Goal: Task Accomplishment & Management: Manage account settings

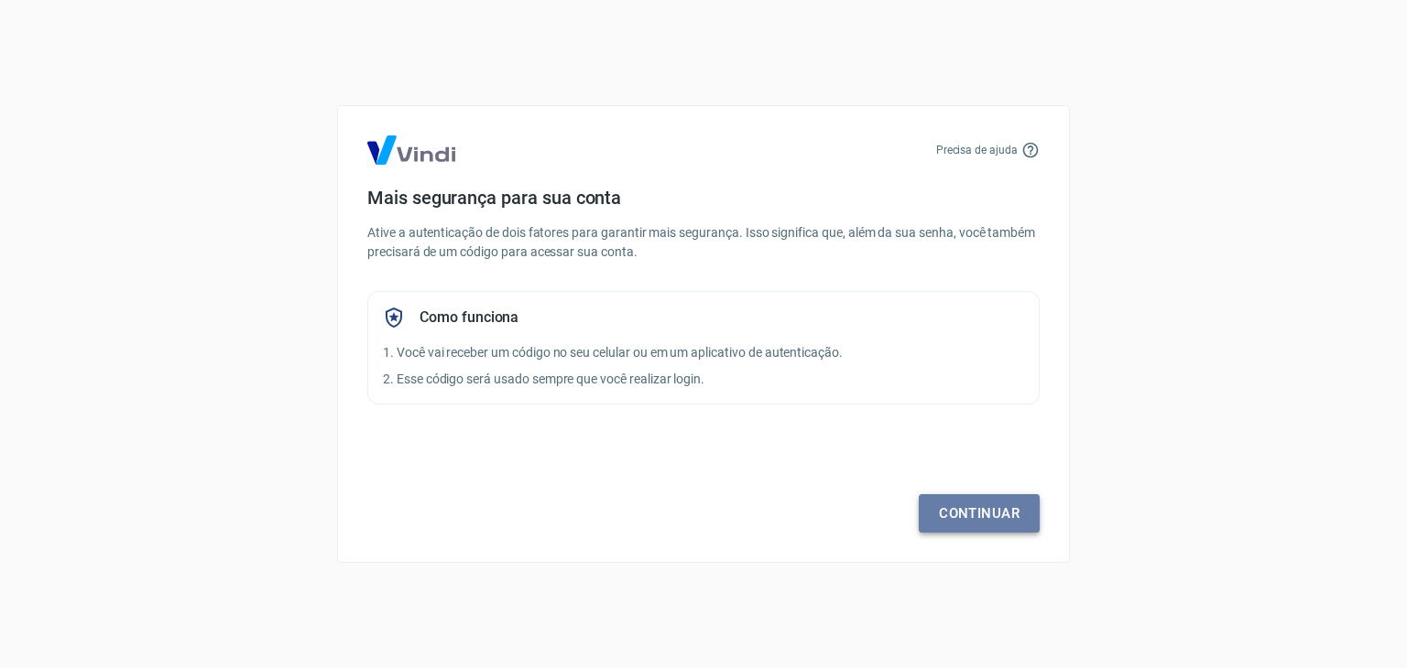
click at [974, 513] on link "Continuar" at bounding box center [978, 513] width 121 height 38
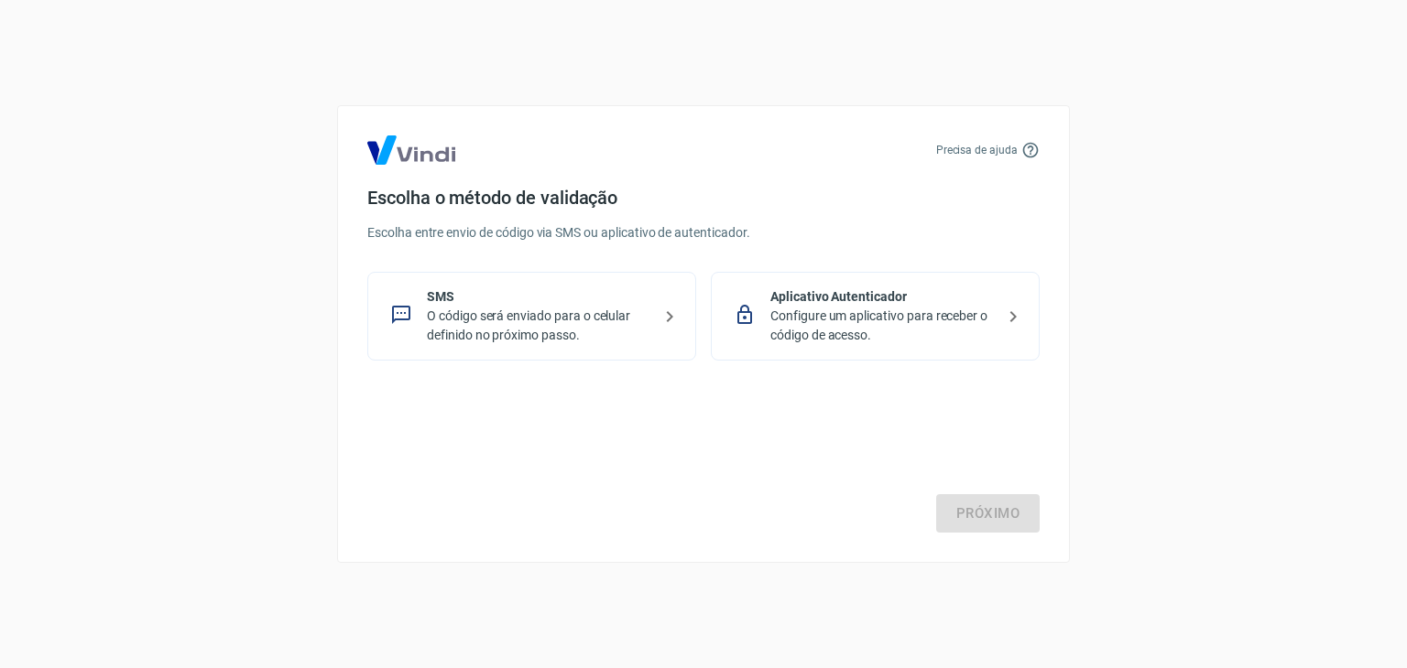
drag, startPoint x: 527, startPoint y: 301, endPoint x: 461, endPoint y: 378, distance: 101.3
click at [461, 378] on div "Precisa de ajuda Escolha o método de validação Escolha entre envio de código vi…" at bounding box center [703, 334] width 733 height 458
click at [505, 335] on p "O código será enviado para o celular definido no próximo passo." at bounding box center [539, 326] width 224 height 38
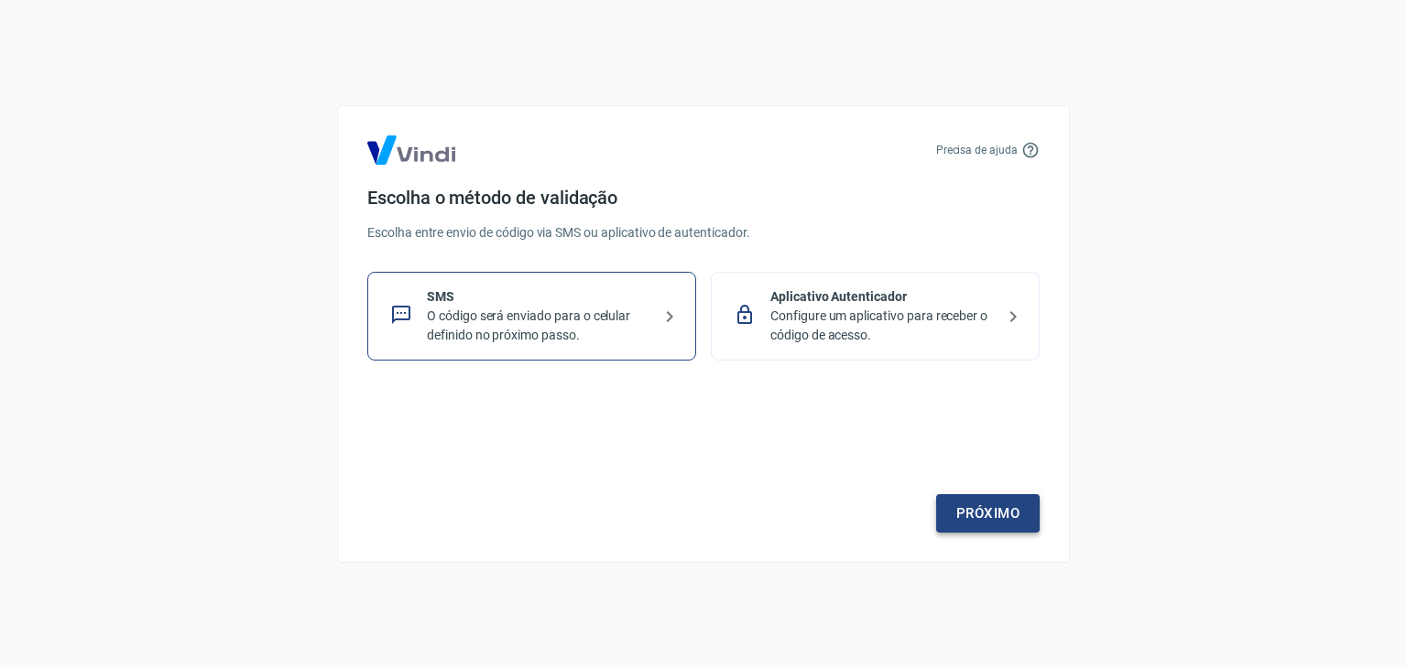
click at [1011, 510] on link "Próximo" at bounding box center [987, 513] width 103 height 38
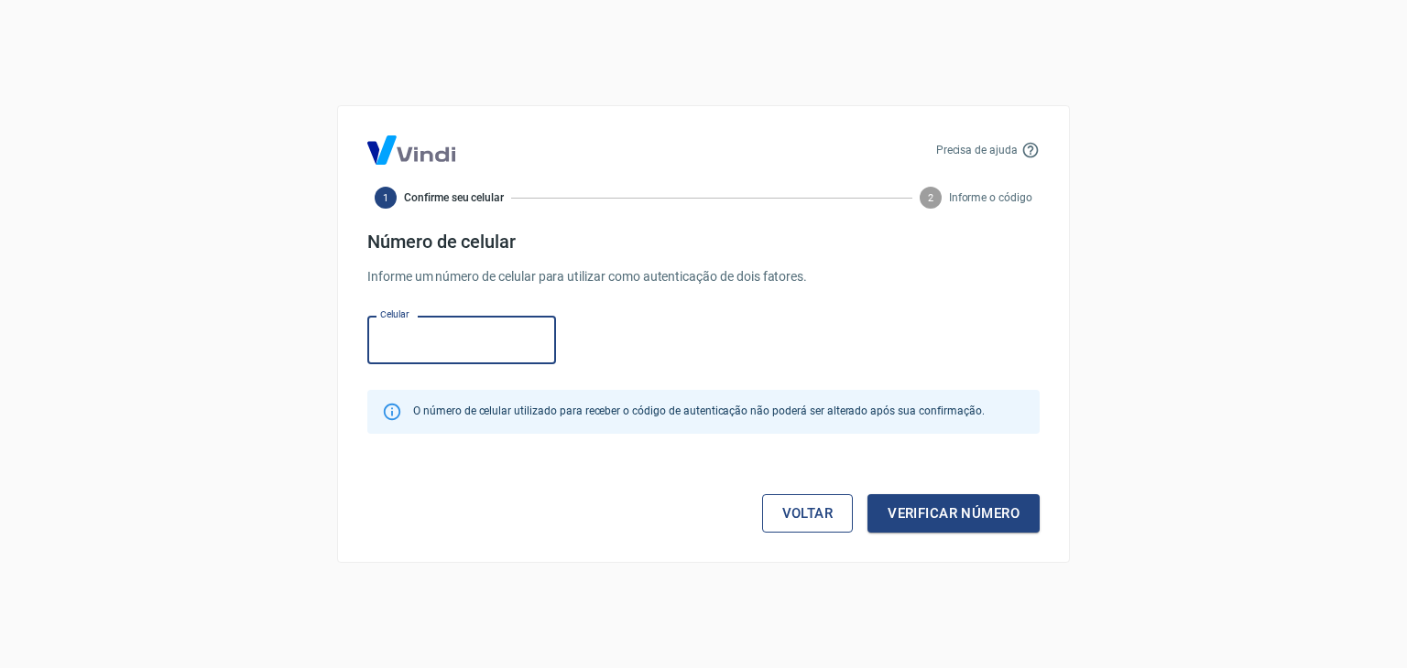
click at [817, 500] on link "Voltar" at bounding box center [808, 513] width 92 height 38
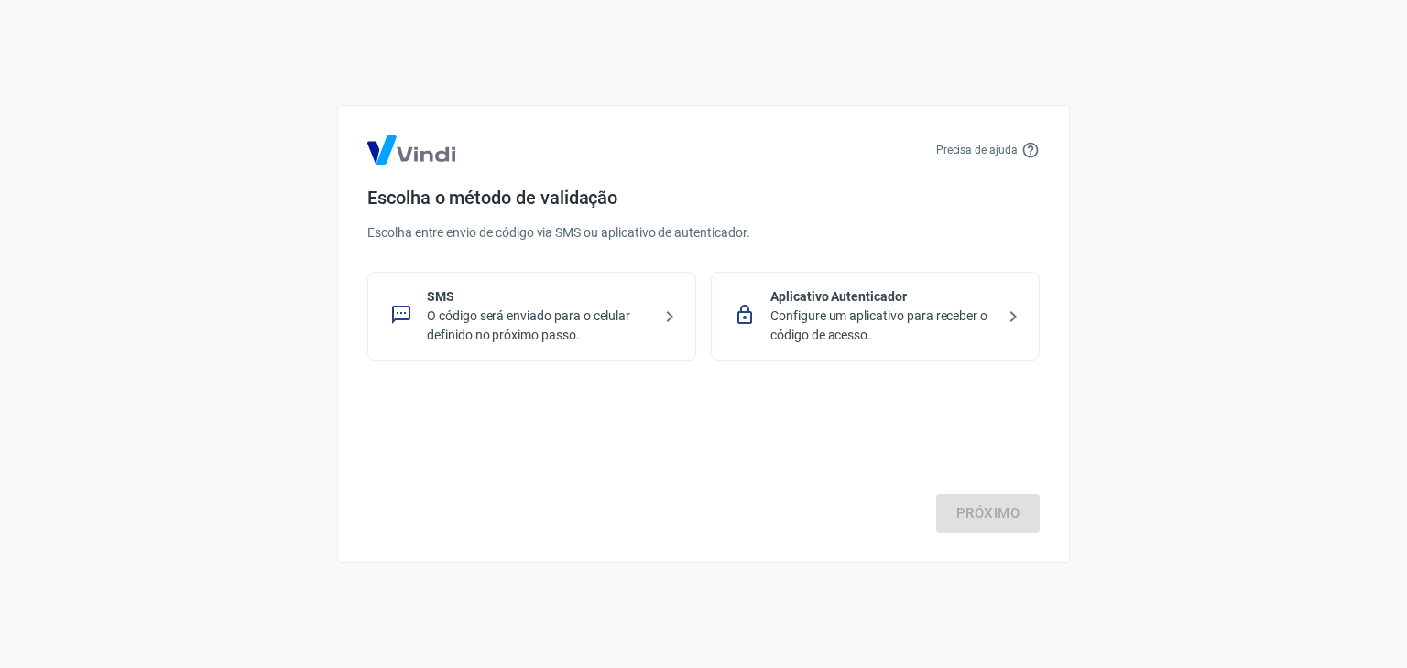
click at [844, 319] on p "Configure um aplicativo para receber o código de acesso." at bounding box center [882, 326] width 224 height 38
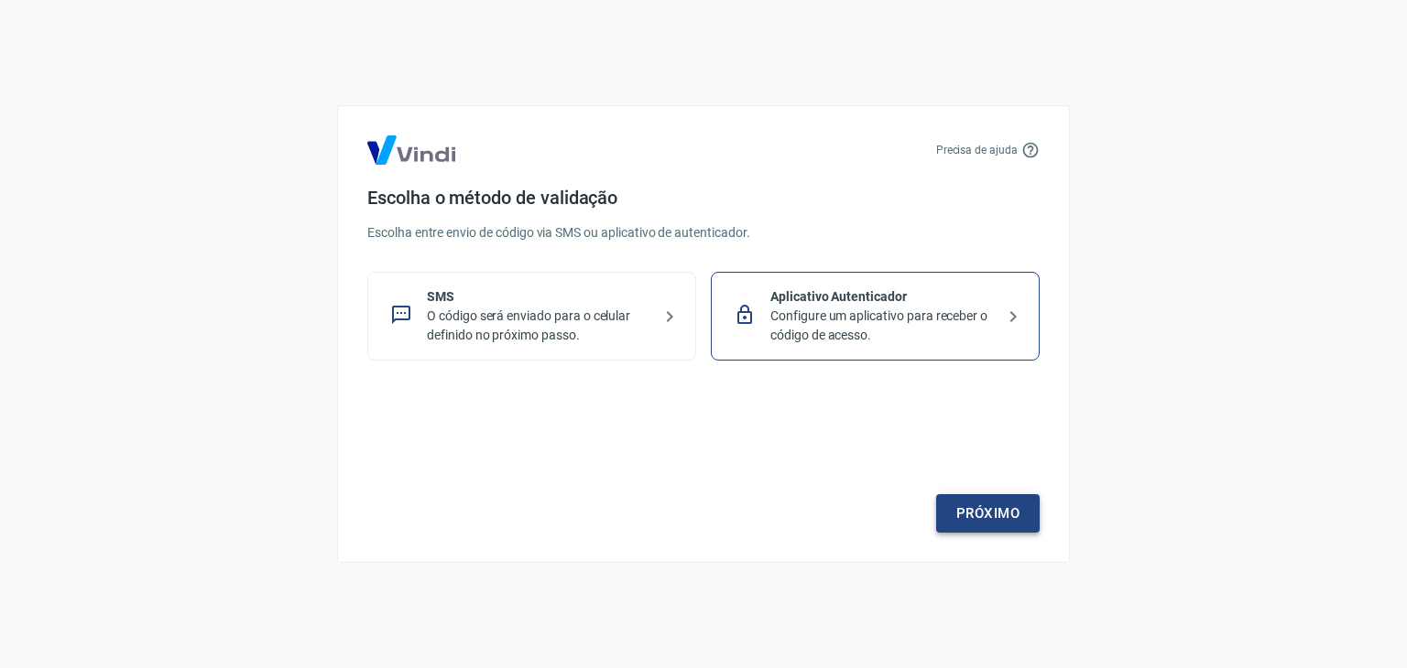
click at [1005, 507] on link "Próximo" at bounding box center [987, 513] width 103 height 38
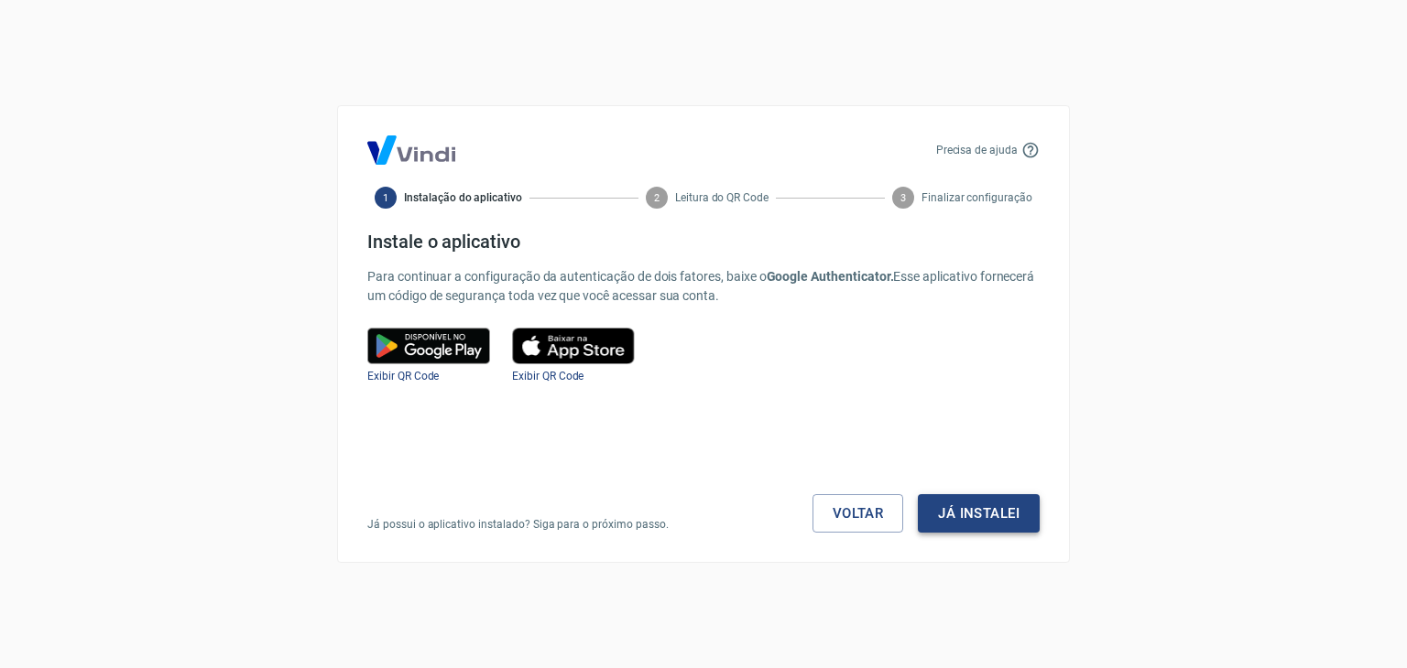
click at [973, 524] on button "Já instalei" at bounding box center [979, 513] width 122 height 38
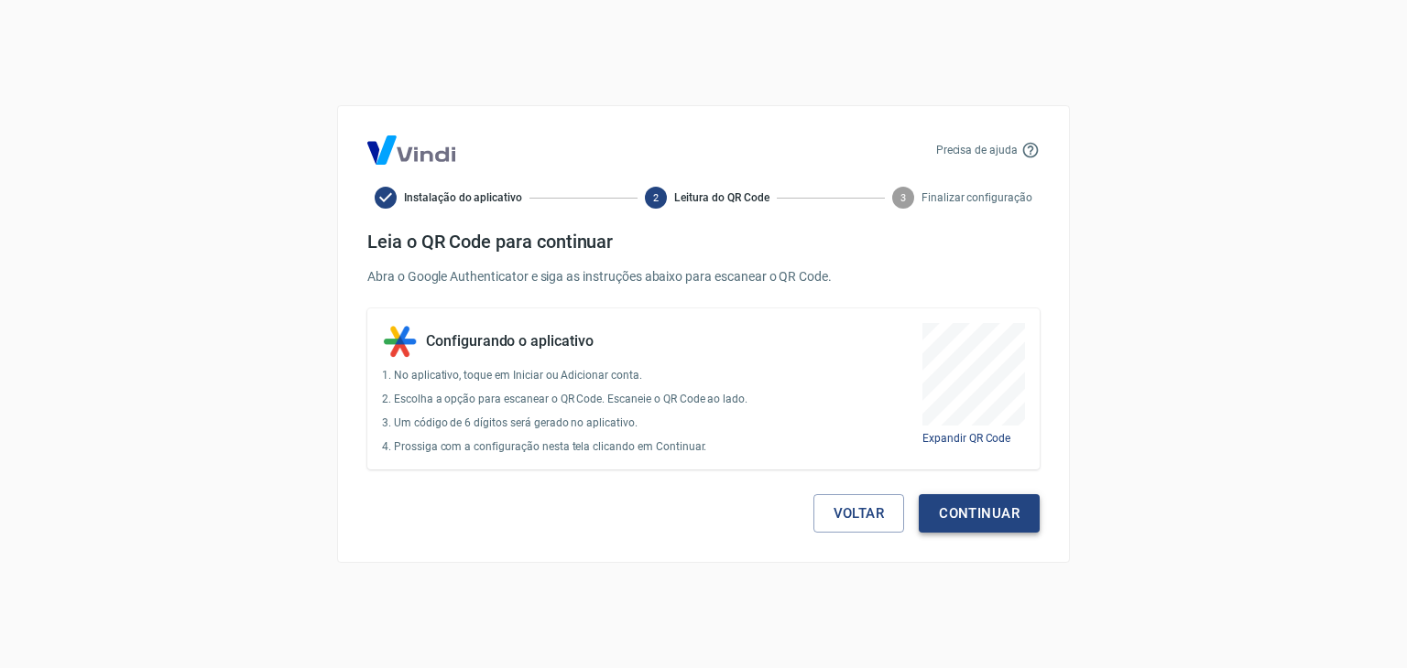
click at [1000, 516] on button "Continuar" at bounding box center [978, 513] width 121 height 38
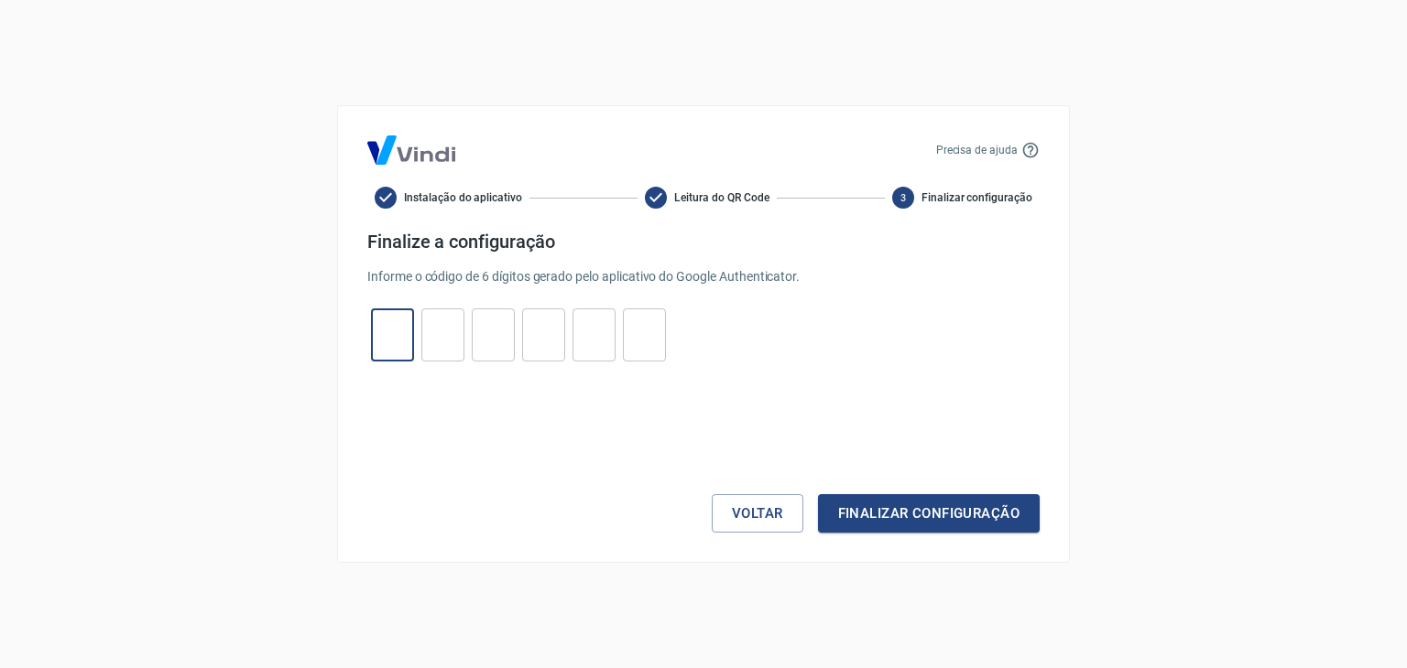
click at [376, 345] on input "tel" at bounding box center [392, 335] width 43 height 39
type input "7"
type input "2"
type input "3"
type input "9"
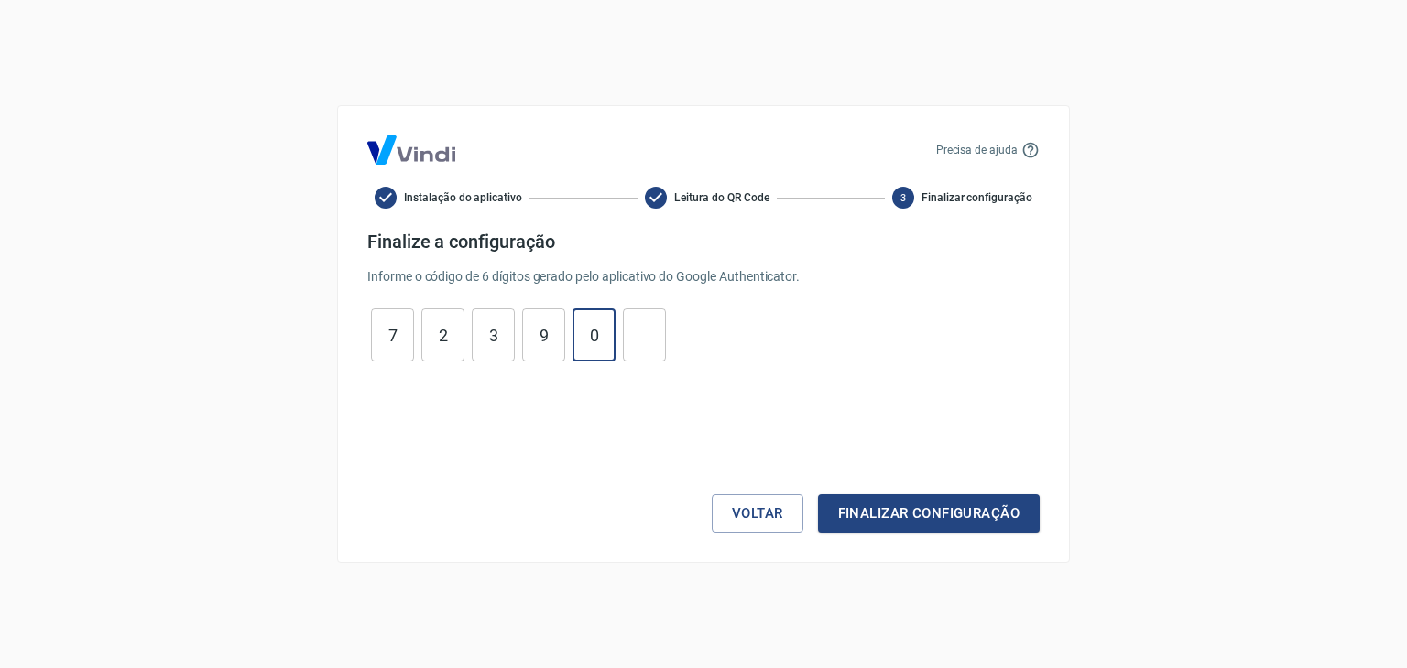
type input "0"
type input "5"
click at [905, 516] on button "Finalizar configuração" at bounding box center [929, 513] width 222 height 38
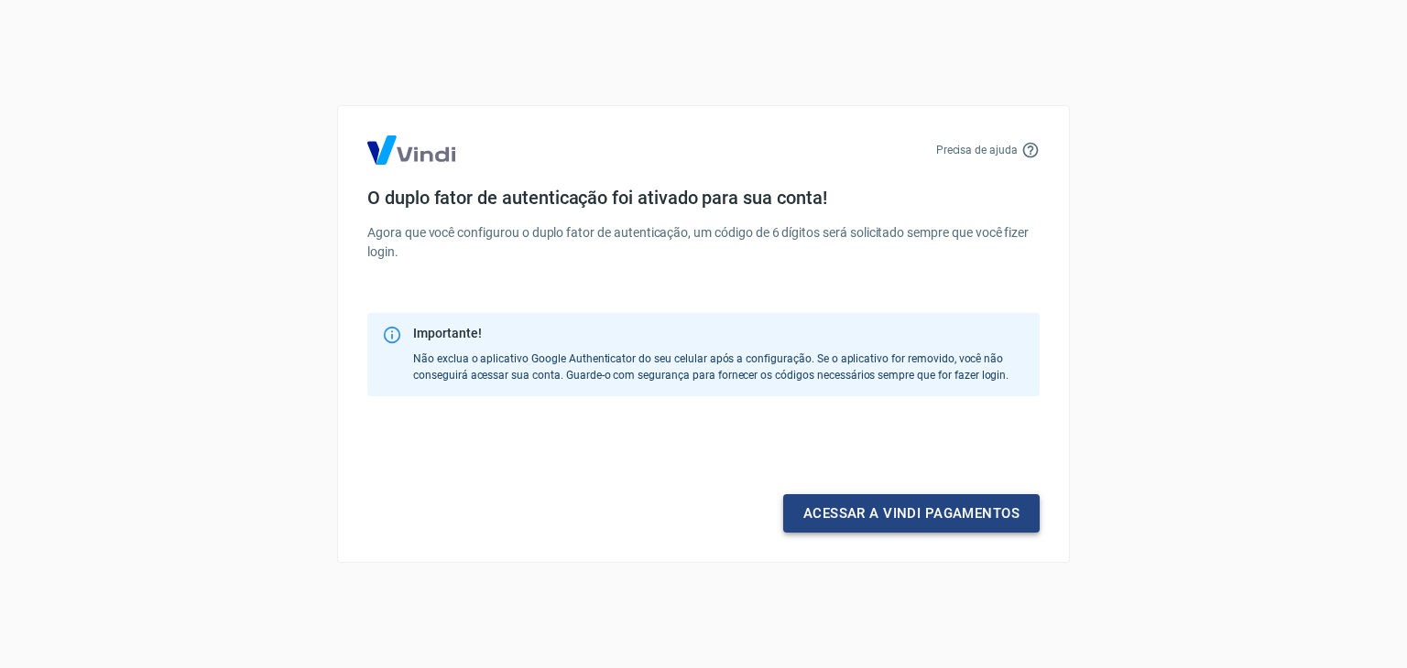
click at [969, 521] on link "Acessar a Vindi pagamentos" at bounding box center [911, 513] width 256 height 38
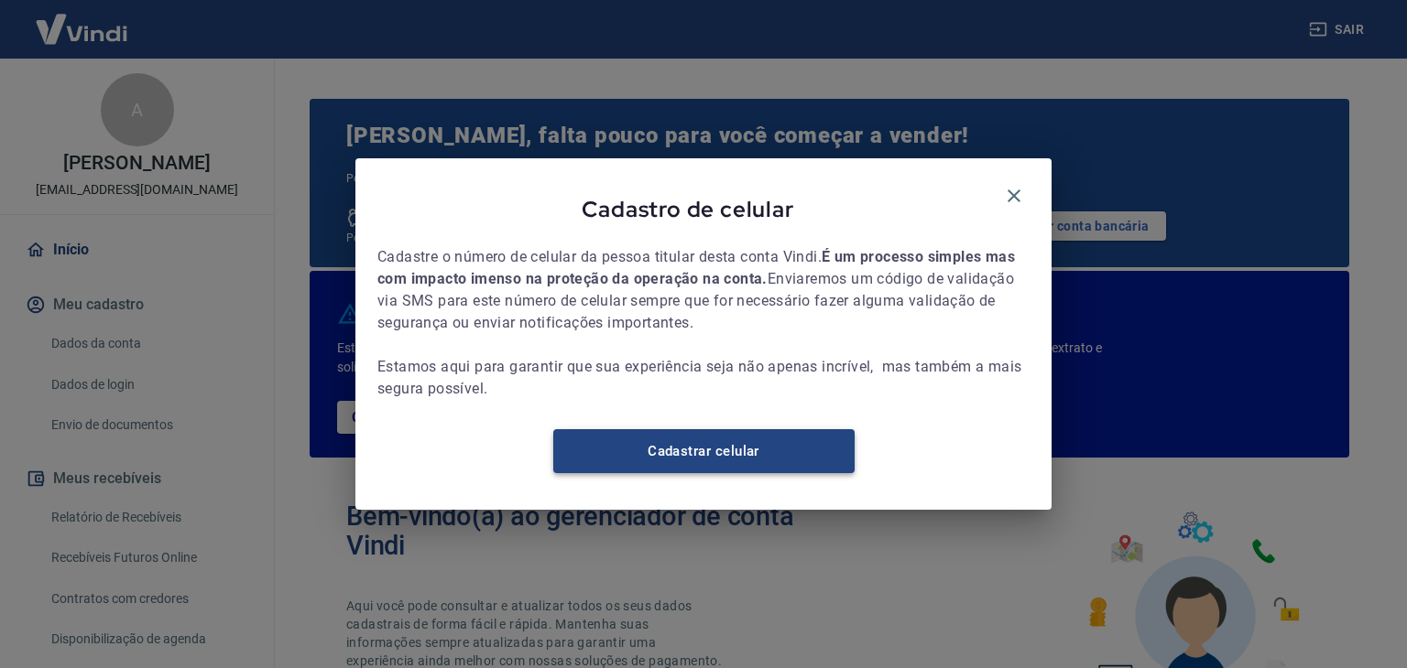
click at [741, 462] on link "Cadastrar celular" at bounding box center [703, 451] width 301 height 44
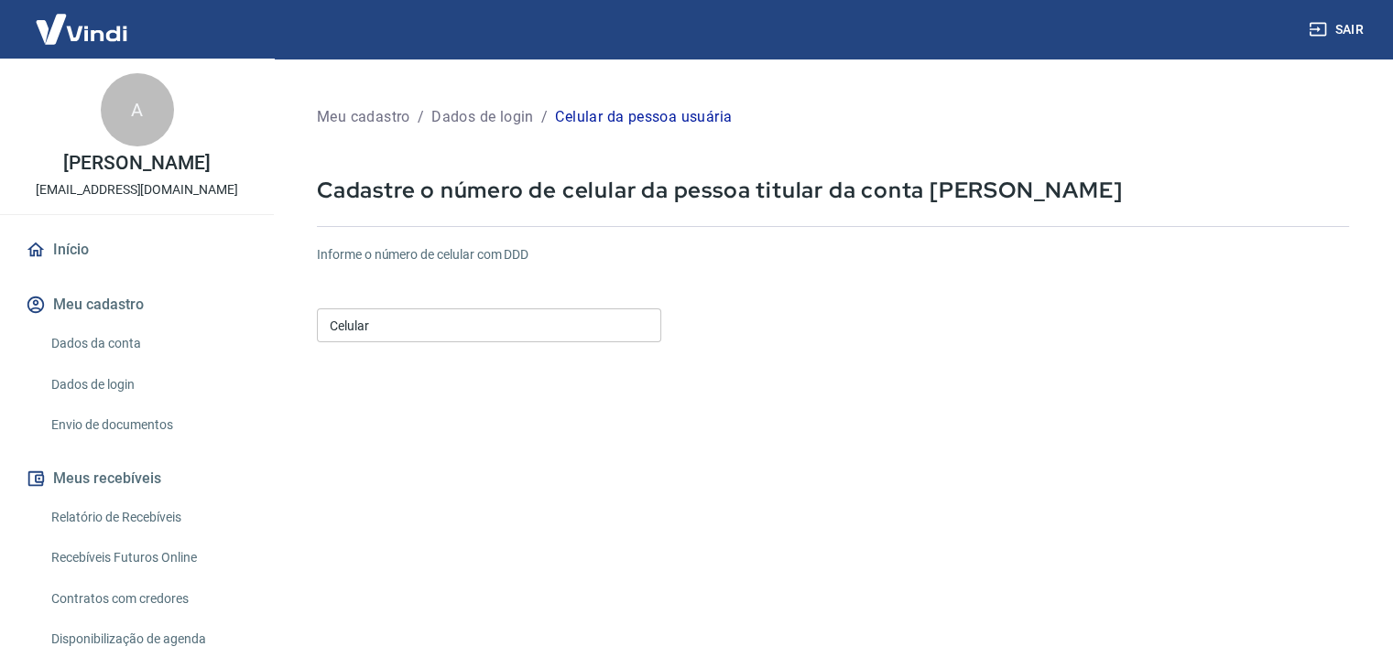
click at [407, 338] on input "Celular" at bounding box center [489, 326] width 344 height 34
click at [827, 402] on form "Informe o número de celular com DDD Celular (11) 9577-5225 Celular Continuar Ca…" at bounding box center [833, 499] width 1032 height 536
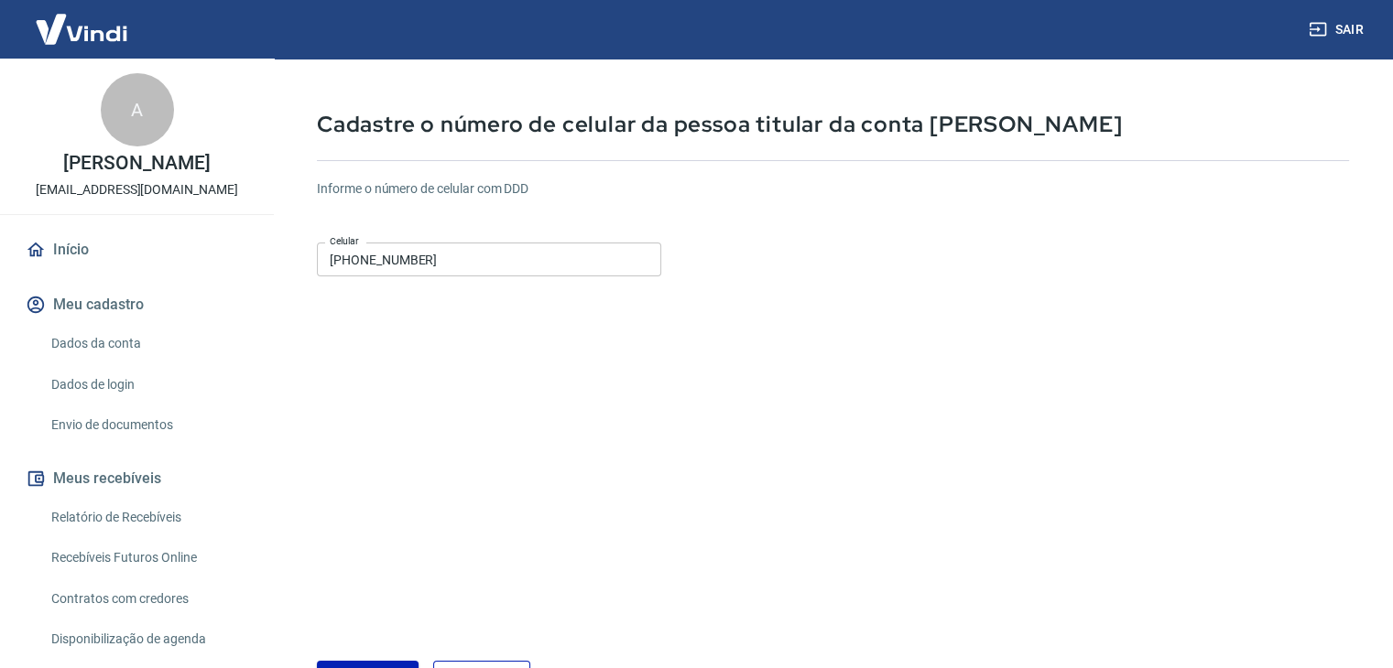
scroll to position [198, 0]
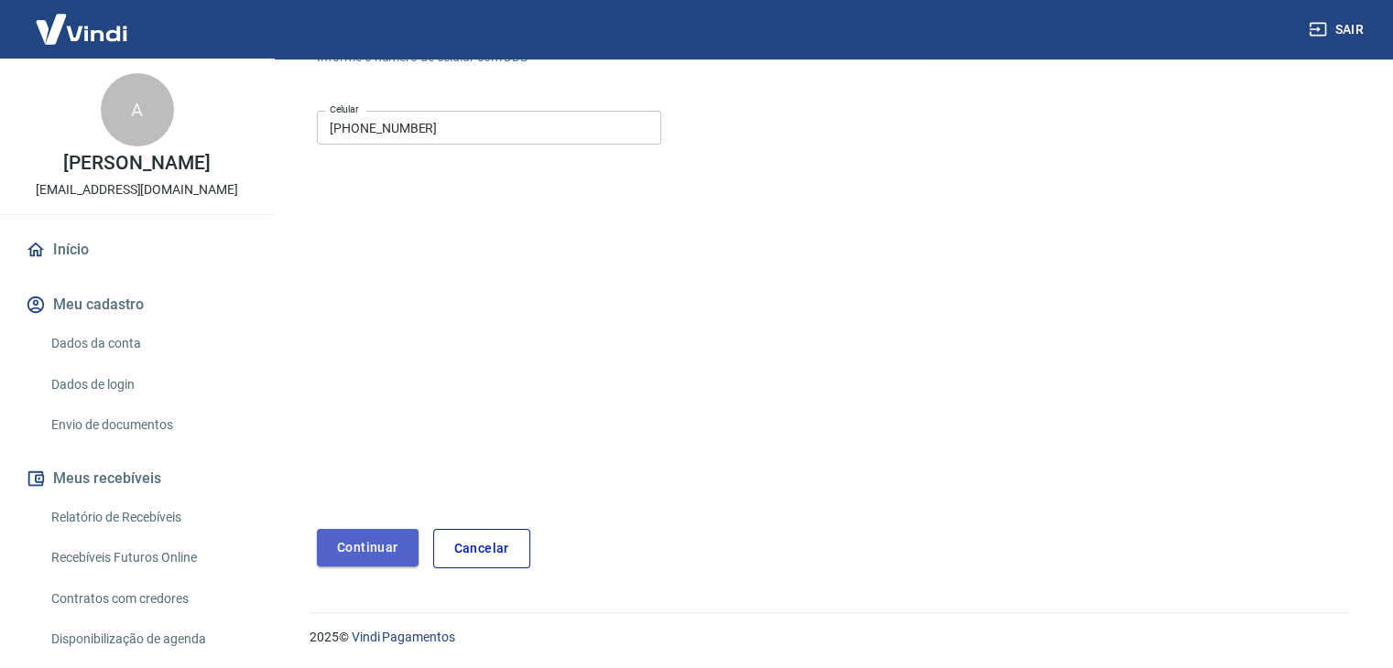
click at [369, 552] on button "Continuar" at bounding box center [368, 548] width 102 height 38
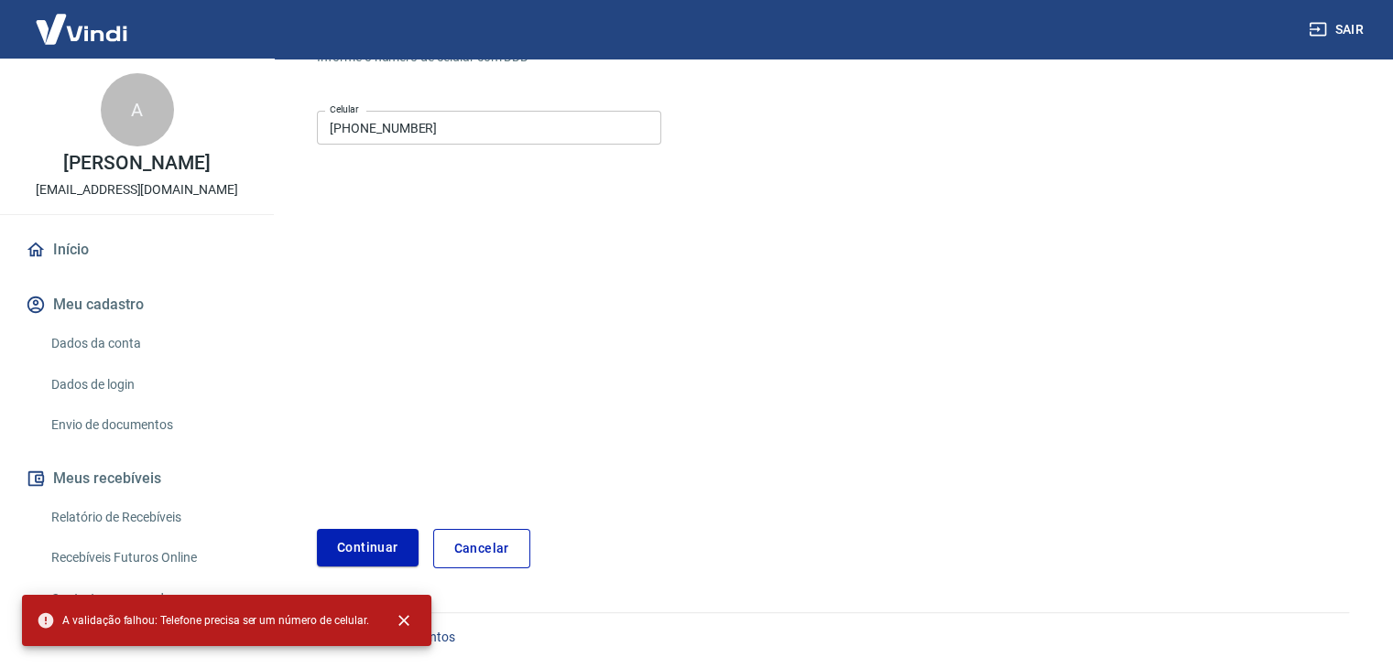
click at [374, 122] on input "(11) 9577-5225" at bounding box center [489, 128] width 344 height 34
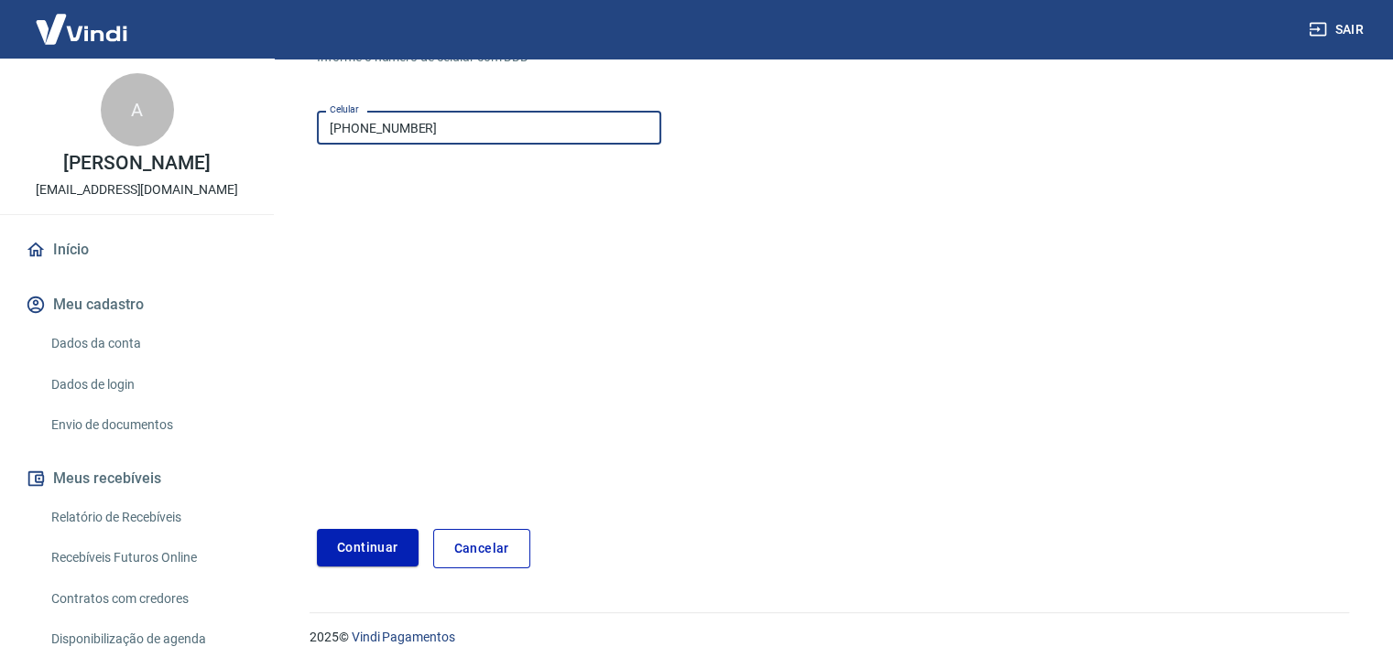
click at [385, 133] on input "(11) 9577-5225" at bounding box center [489, 128] width 344 height 34
type input "[PHONE_NUMBER]"
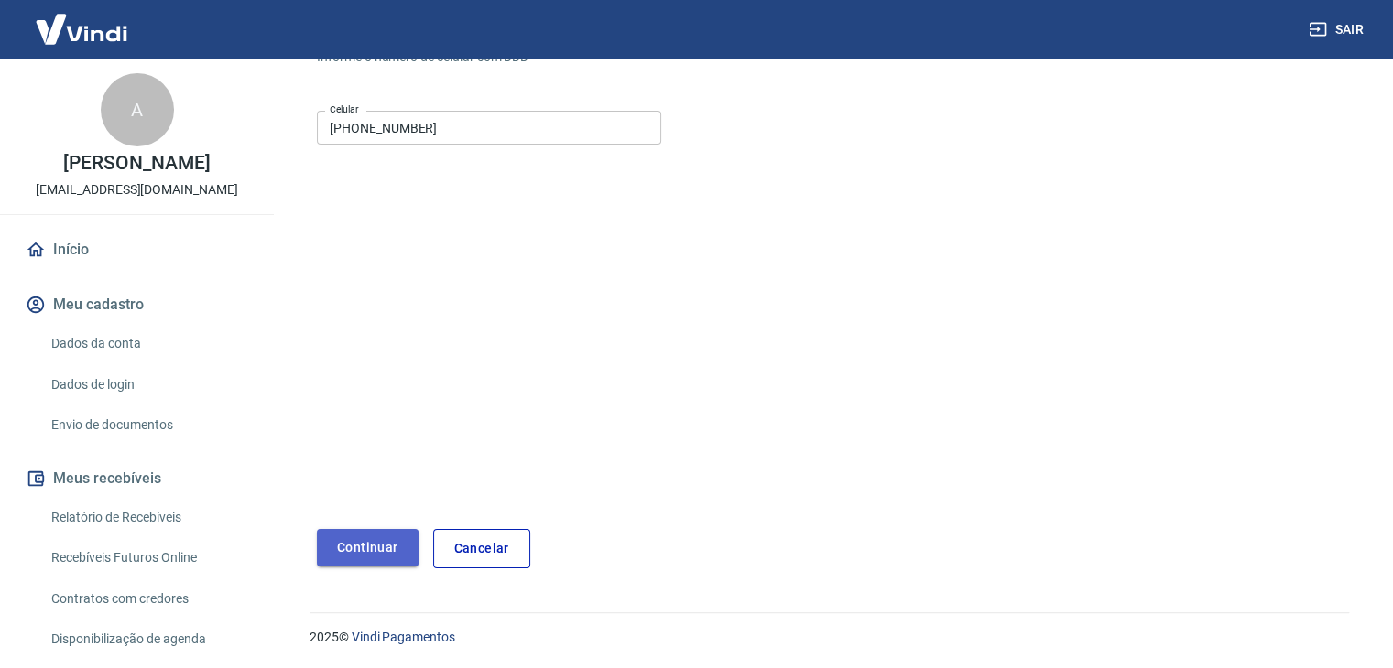
click at [376, 549] on button "Continuar" at bounding box center [368, 548] width 102 height 38
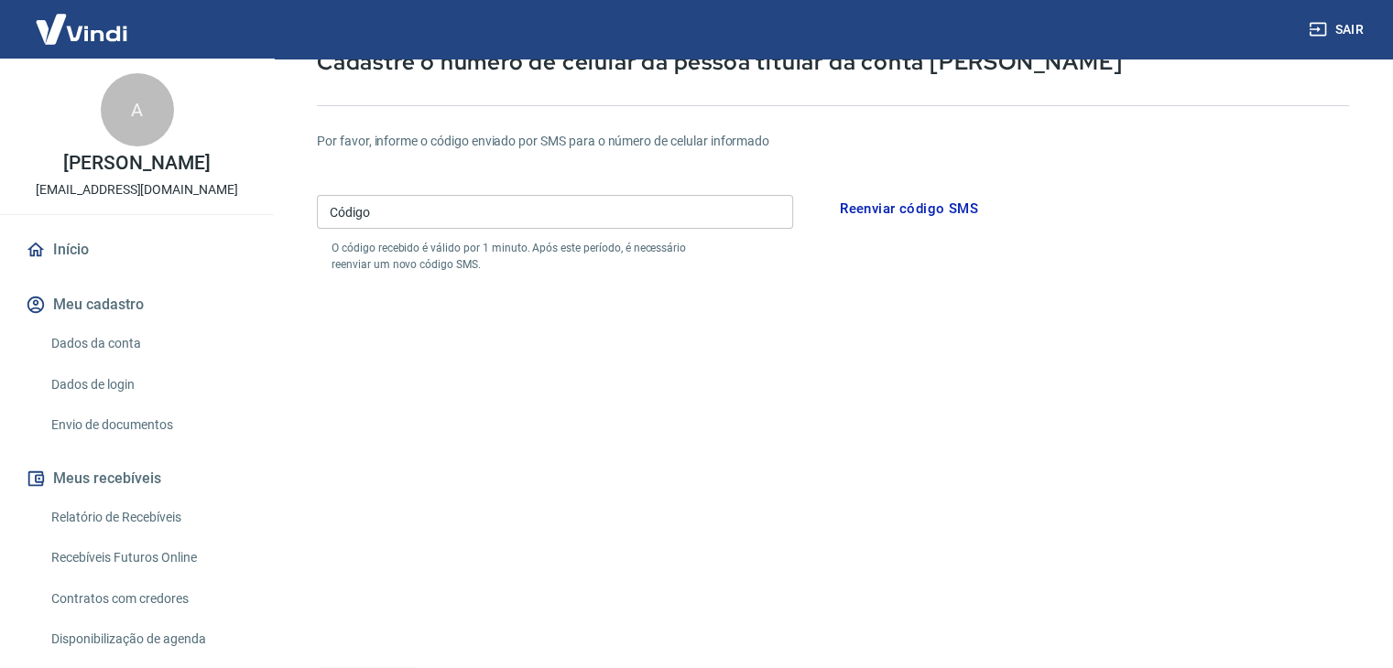
scroll to position [124, 0]
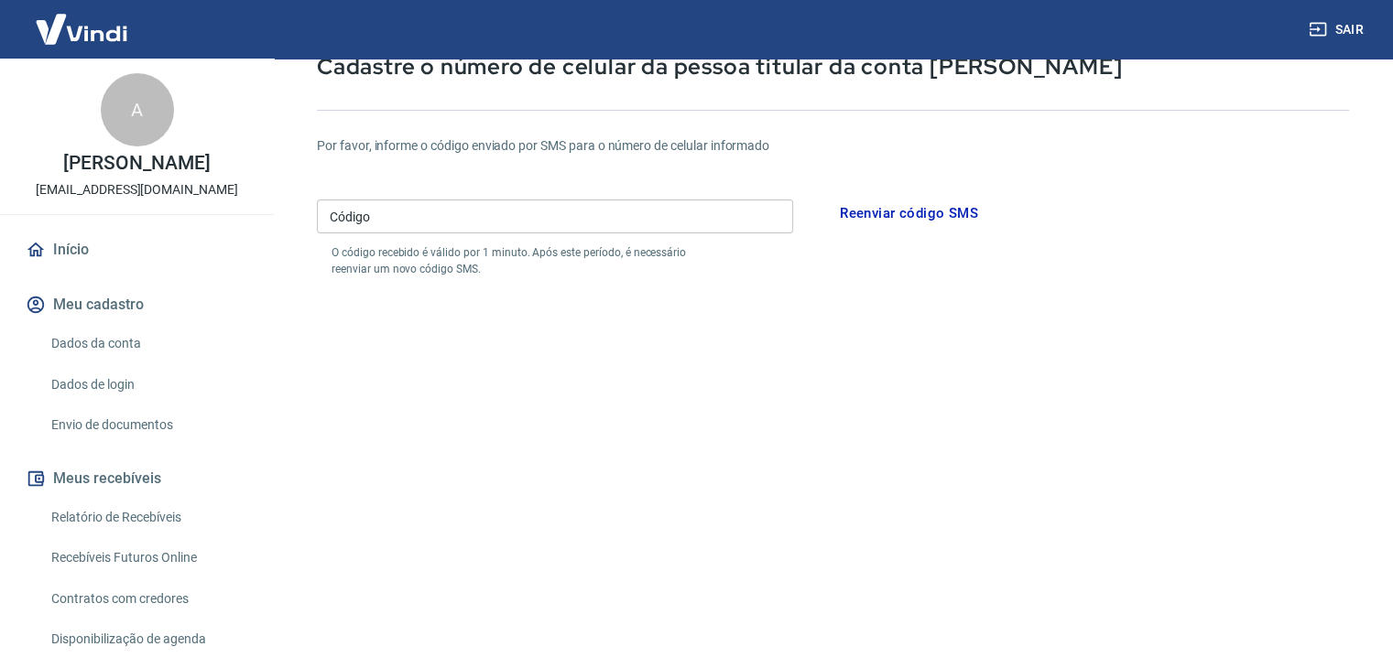
click at [380, 226] on input "Código" at bounding box center [555, 217] width 476 height 34
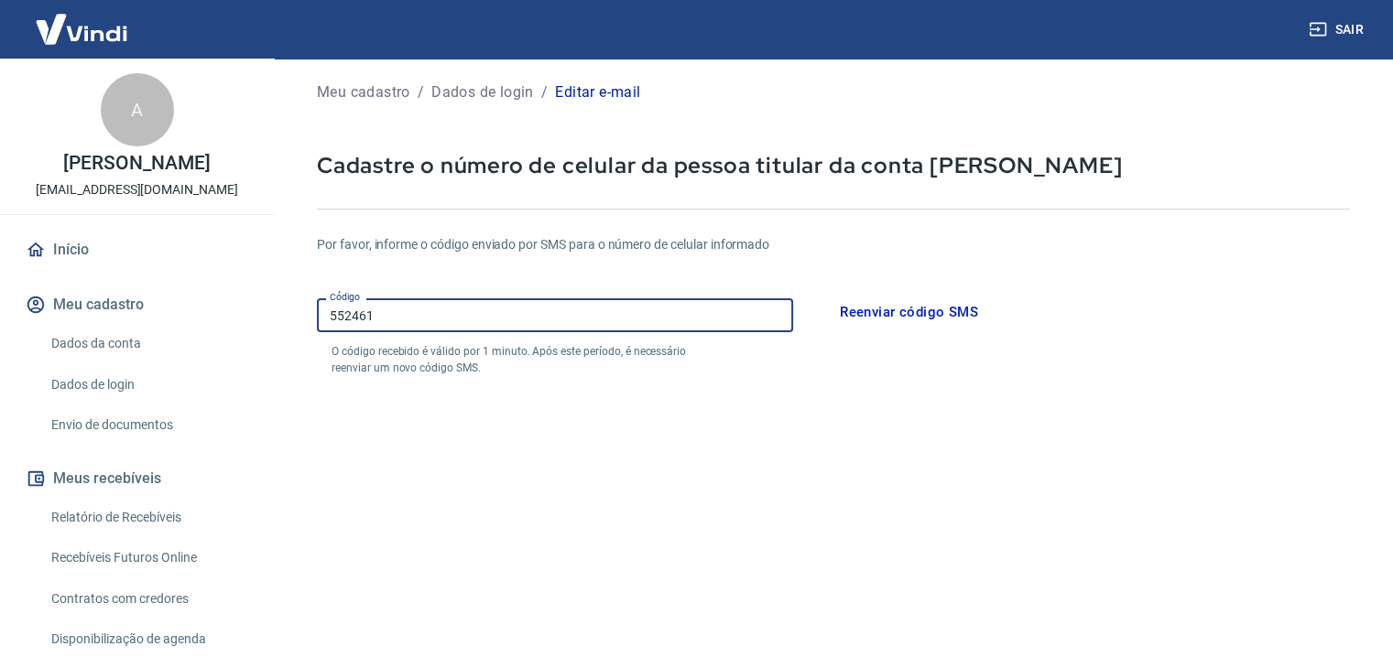
scroll to position [0, 0]
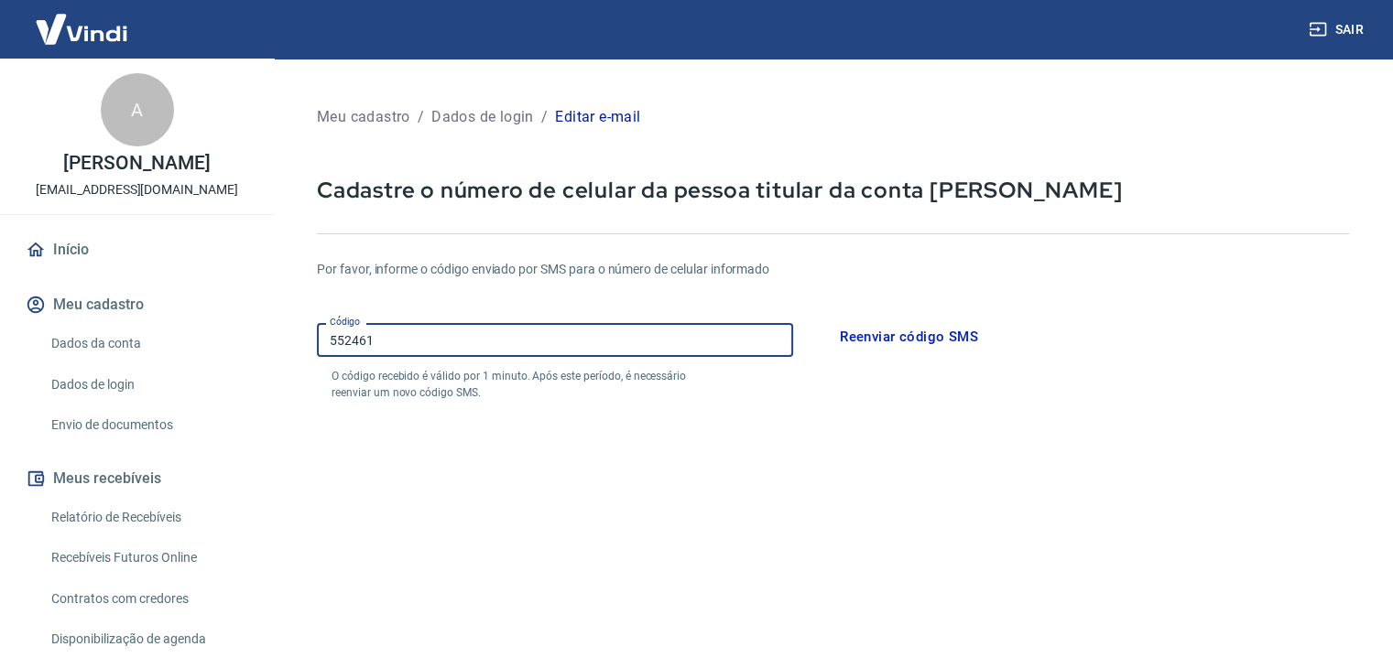
type input "552461"
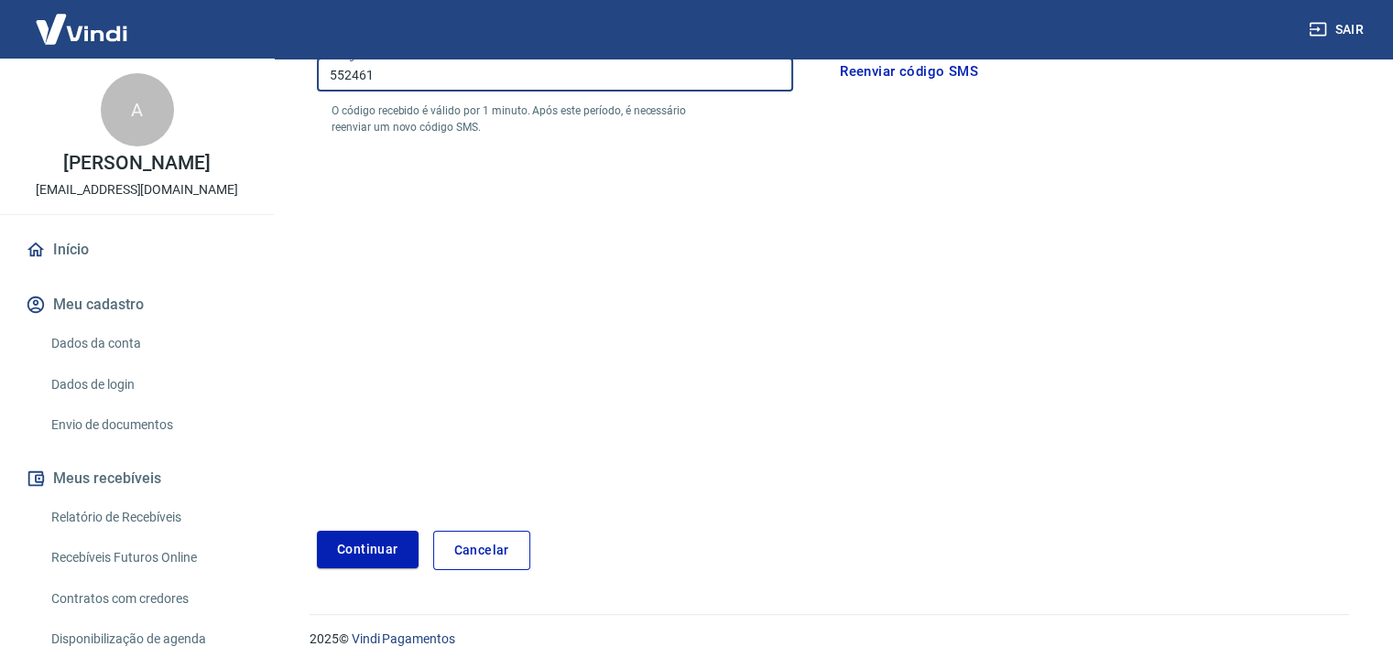
scroll to position [267, 0]
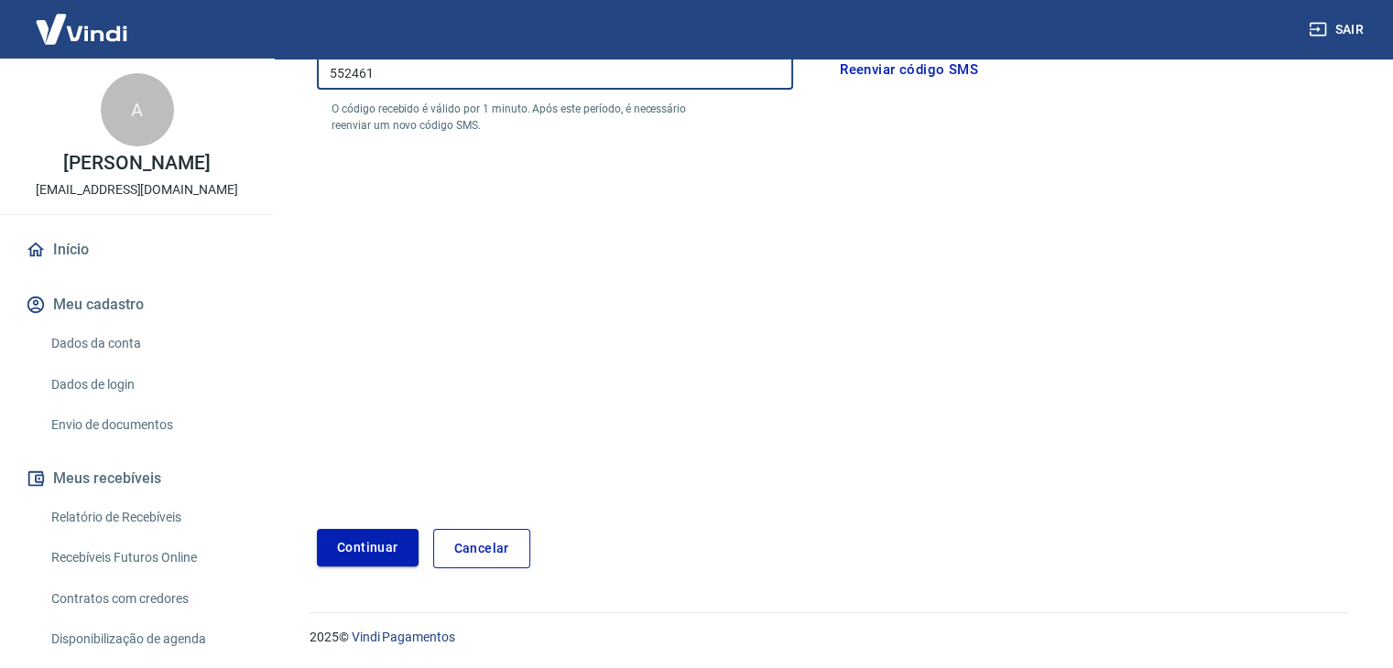
click at [357, 554] on button "Continuar" at bounding box center [368, 548] width 102 height 38
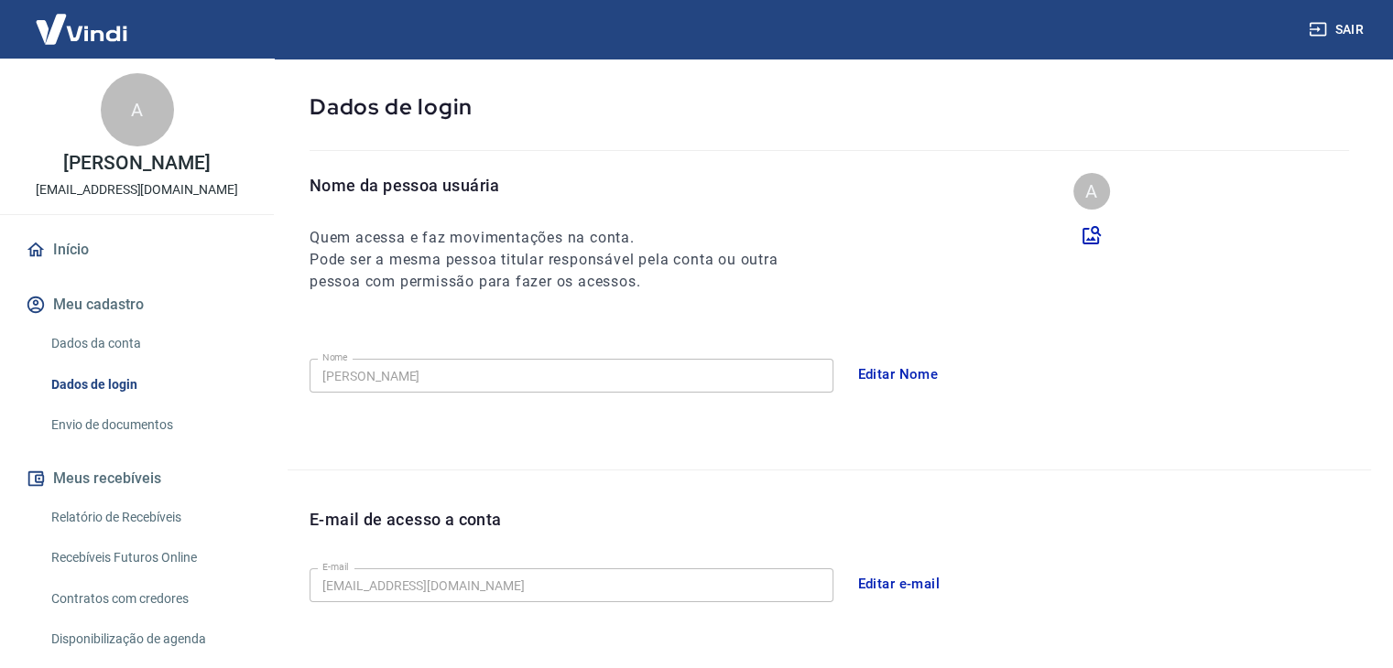
scroll to position [82, 0]
click at [78, 257] on link "Início" at bounding box center [137, 250] width 230 height 40
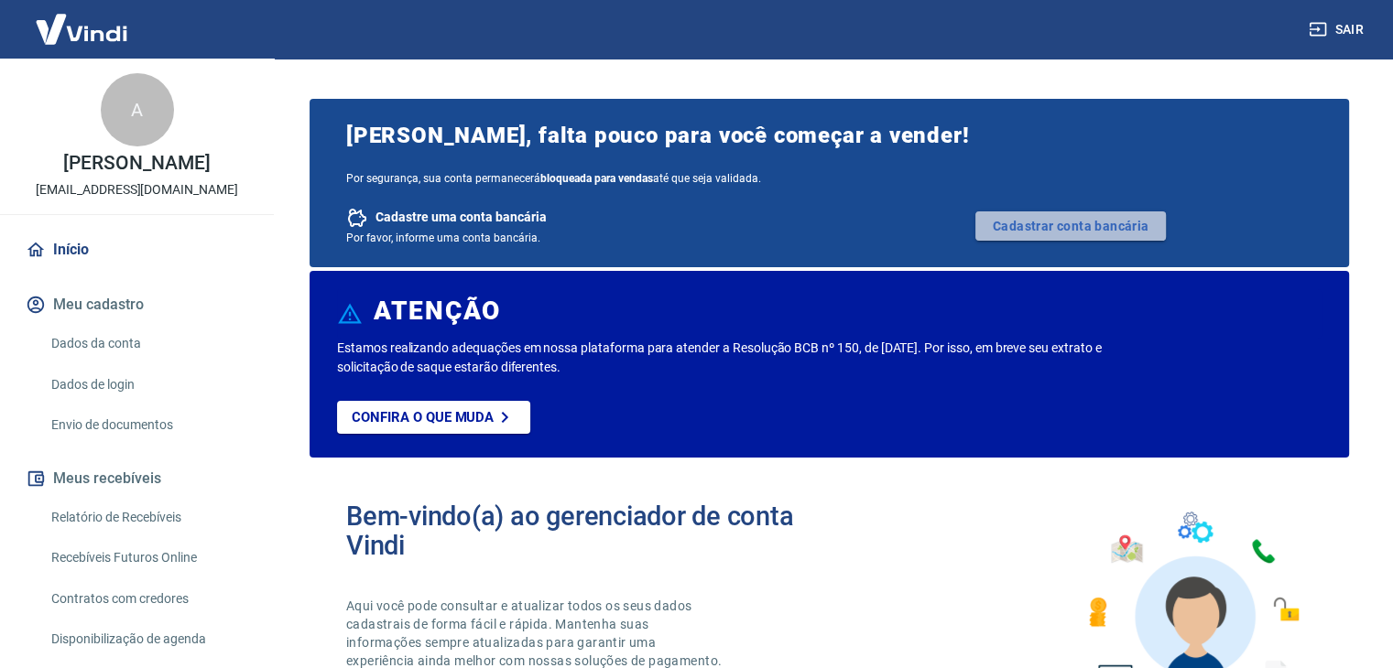
click at [1035, 222] on link "Cadastrar conta bancária" at bounding box center [1070, 226] width 190 height 29
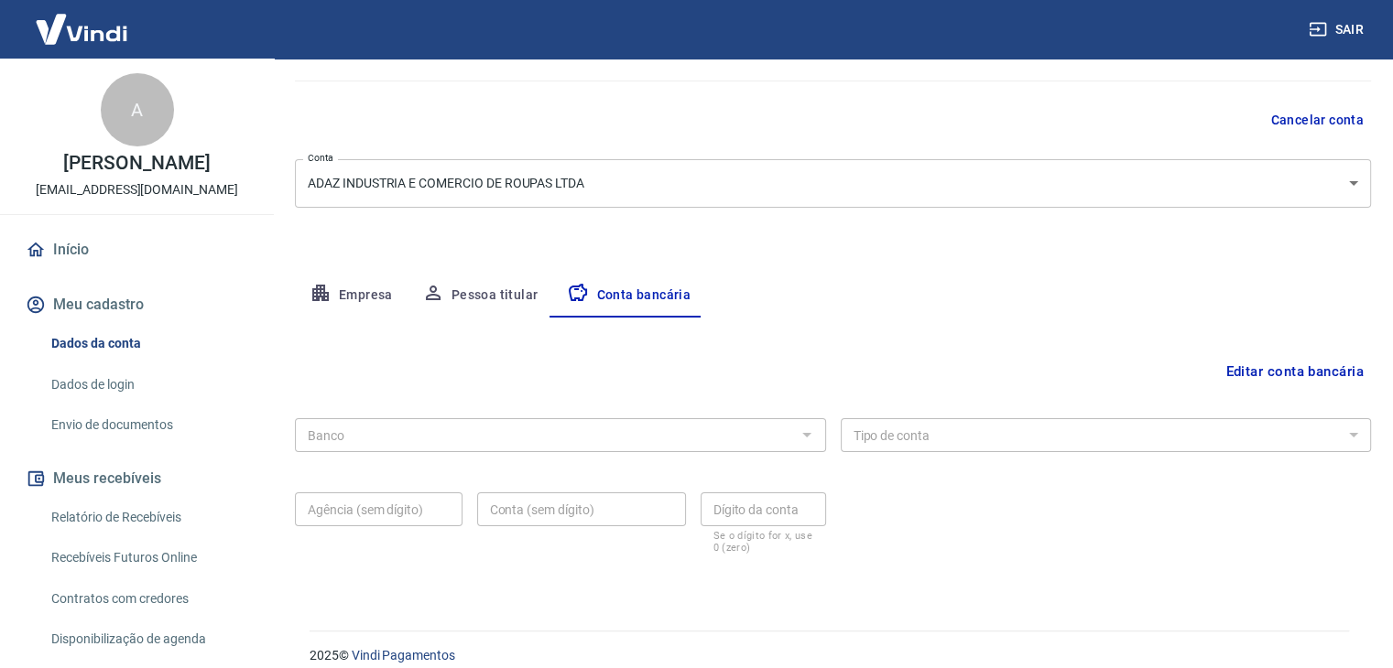
scroll to position [147, 0]
click at [679, 448] on div "Banco" at bounding box center [560, 435] width 531 height 34
click at [797, 434] on div at bounding box center [806, 435] width 24 height 26
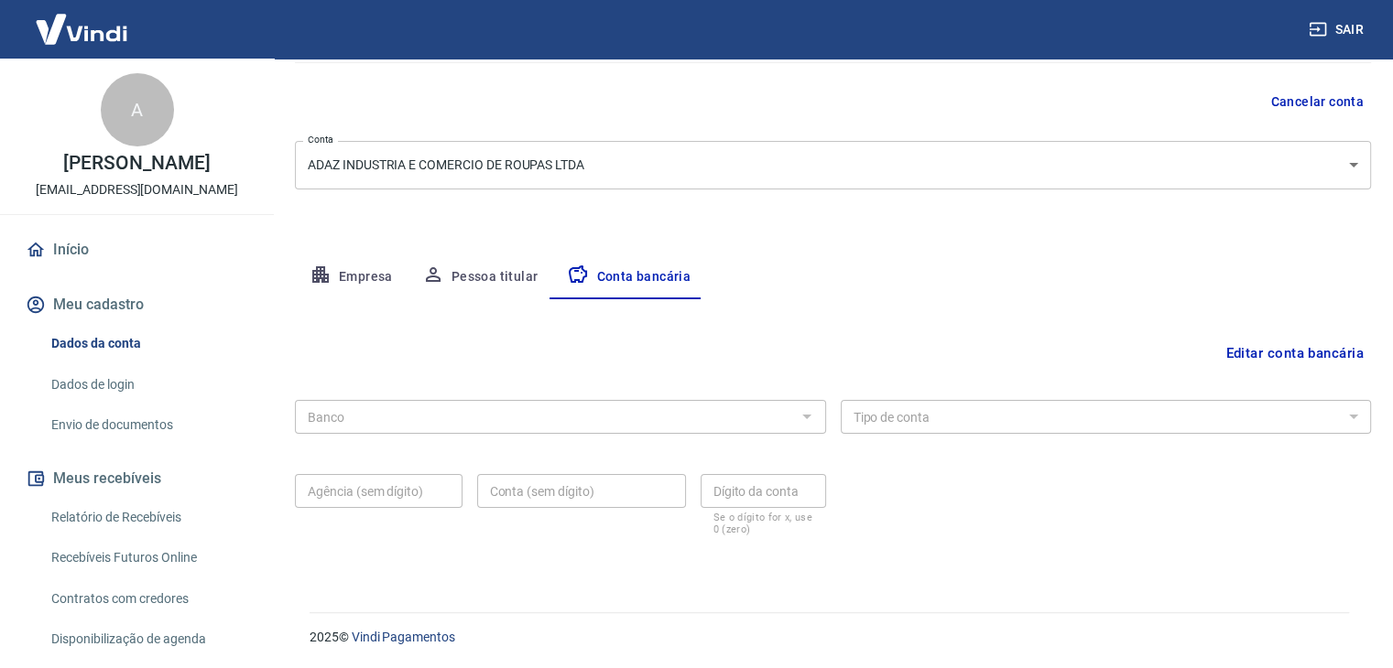
click at [1255, 345] on button "Editar conta bancária" at bounding box center [1294, 353] width 153 height 35
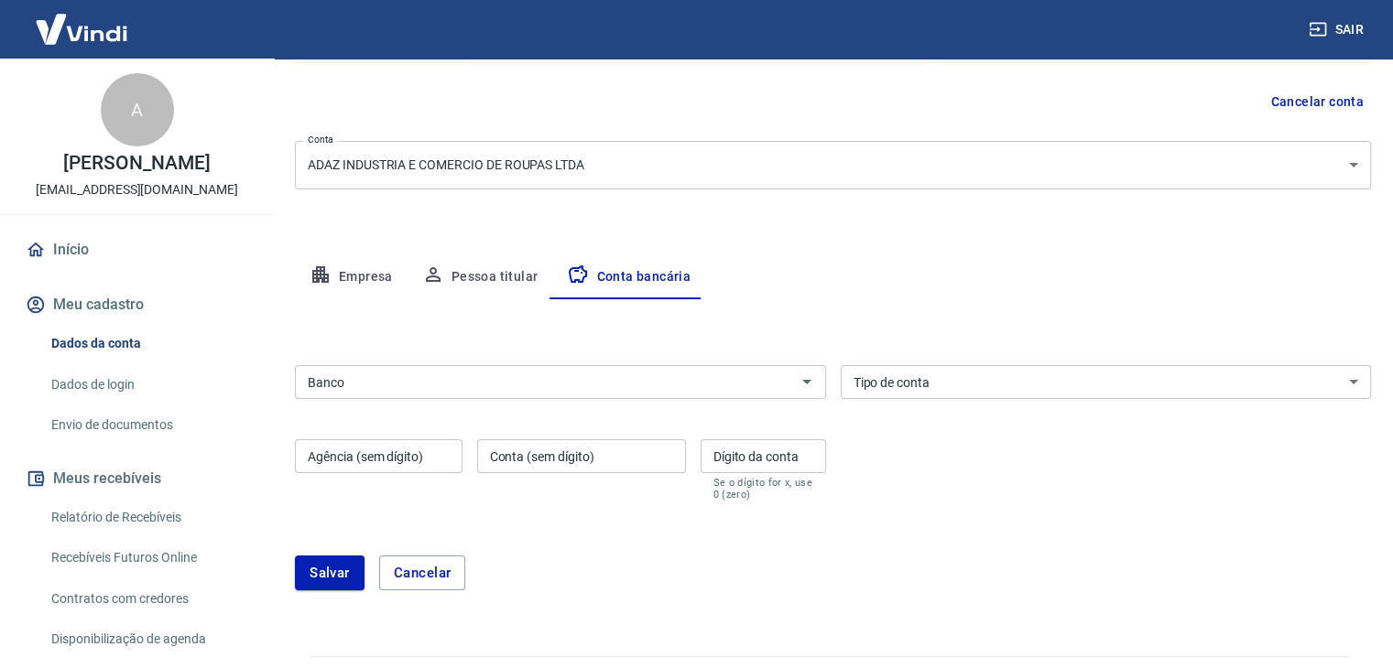
click at [784, 384] on input "Banco" at bounding box center [545, 382] width 490 height 23
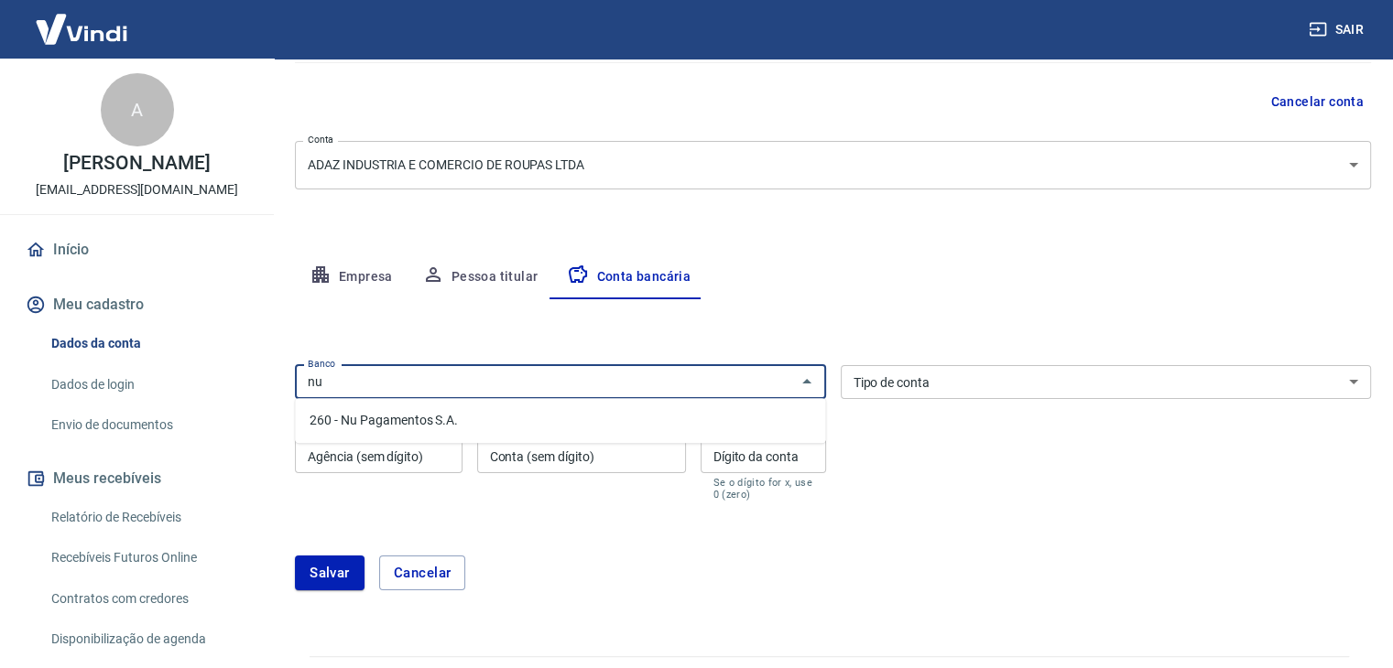
click at [509, 425] on li "260 - Nu Pagamentos S.A." at bounding box center [560, 421] width 530 height 30
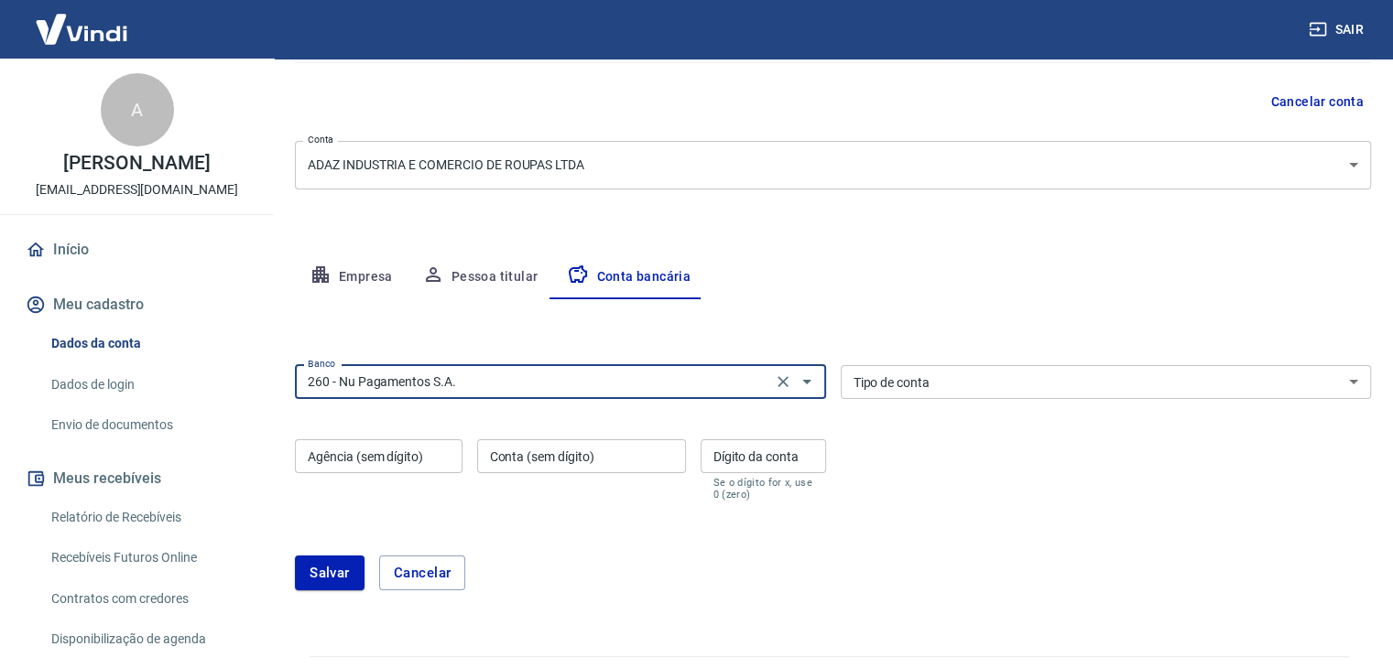
type input "260 - Nu Pagamentos S.A."
click at [385, 459] on div "Agência (sem dígito) Agência (sem dígito)" at bounding box center [379, 470] width 168 height 61
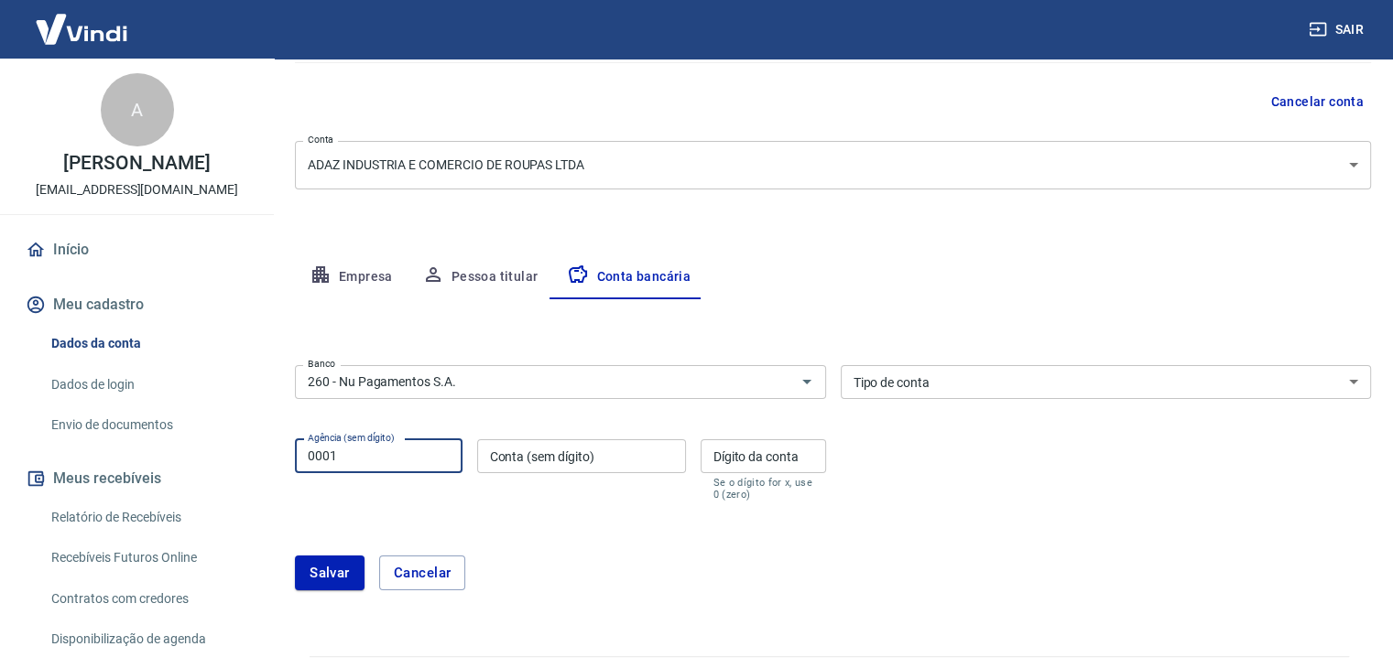
type input "0001"
click at [520, 464] on input "Conta (sem dígito)" at bounding box center [581, 457] width 209 height 34
type input "526337652"
click at [767, 454] on div "Dígito da conta Dígito da conta Se o dígito for x, use 0 (zero)" at bounding box center [763, 470] width 125 height 61
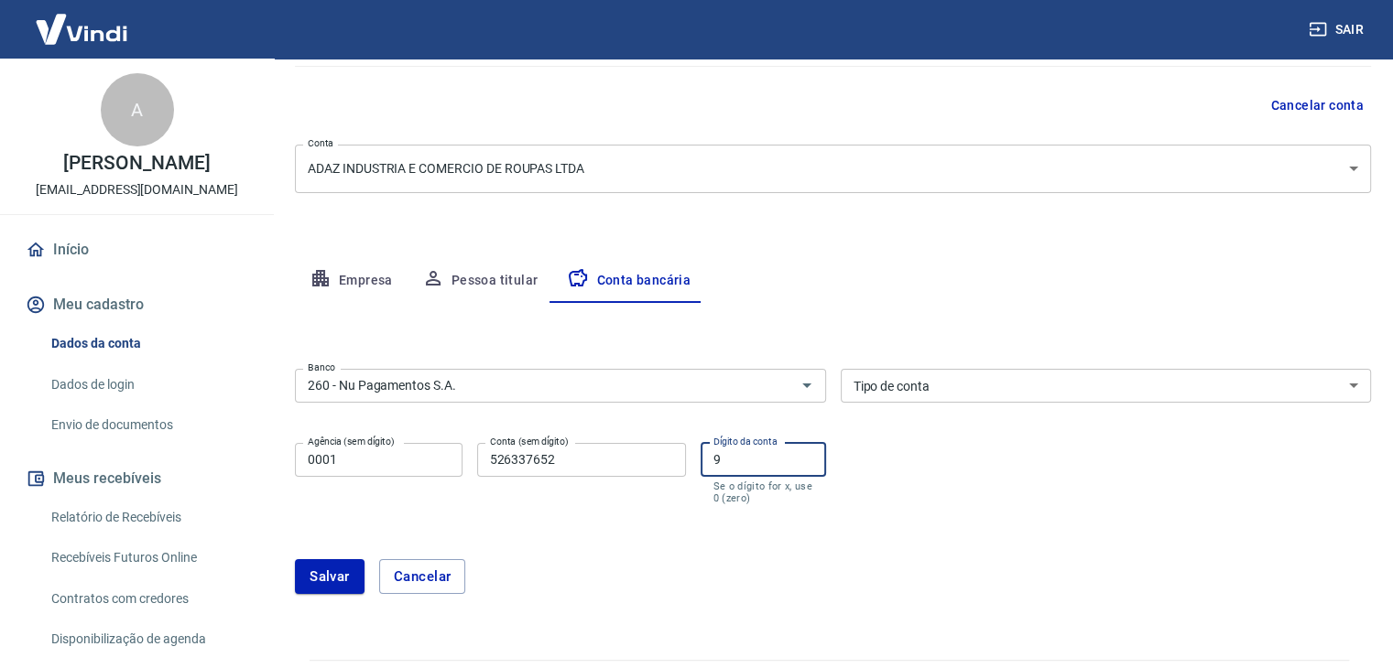
scroll to position [164, 0]
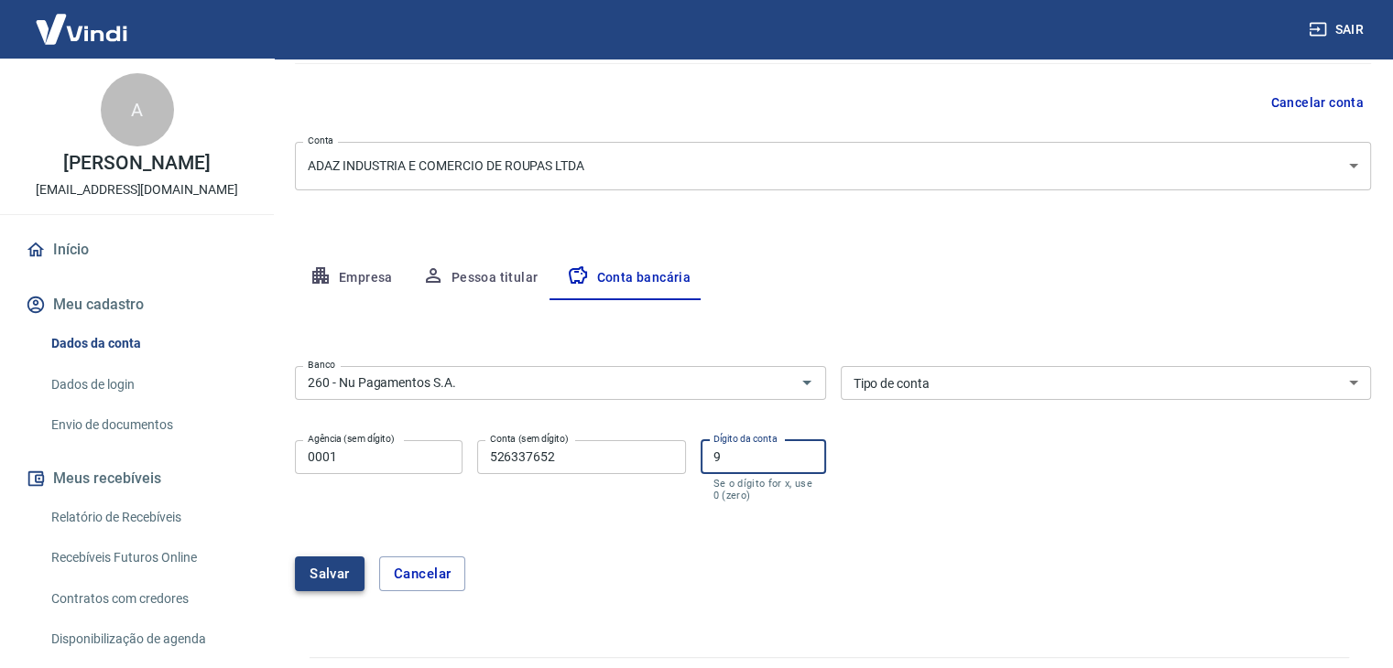
type input "9"
click at [315, 579] on button "Salvar" at bounding box center [330, 574] width 70 height 35
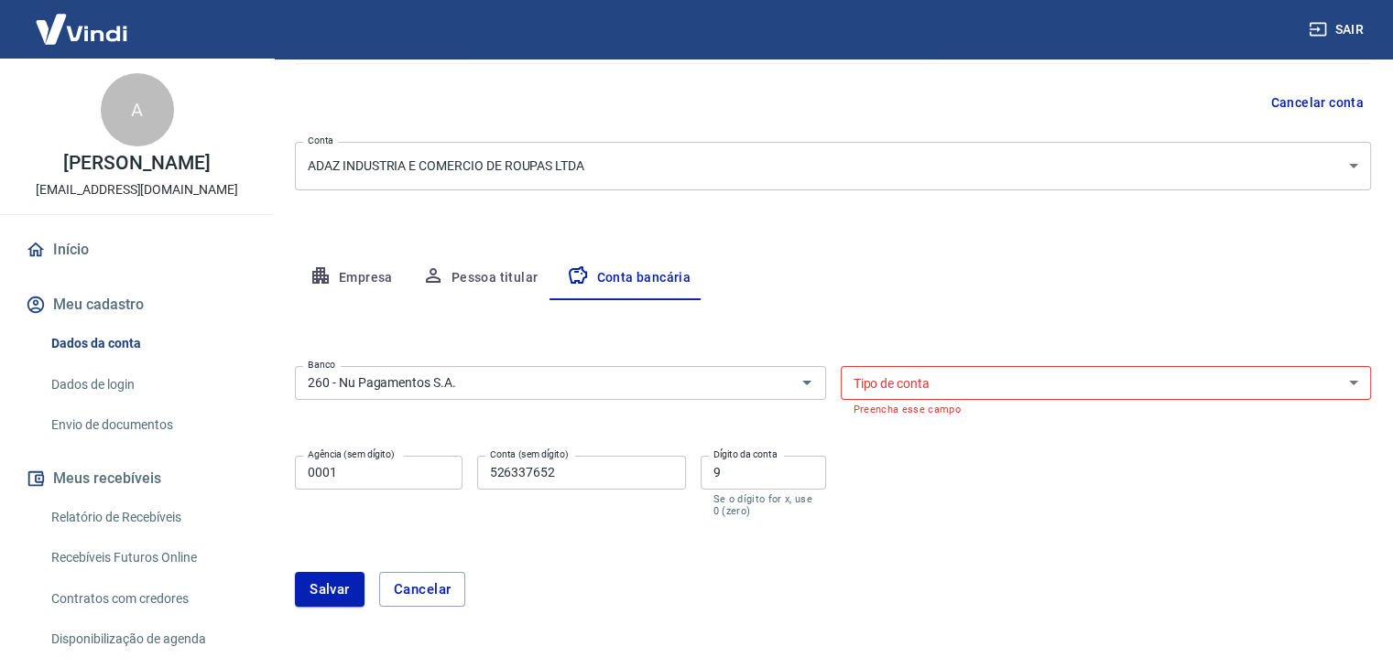
click at [963, 396] on select "Conta Corrente Conta Poupança" at bounding box center [1106, 383] width 531 height 34
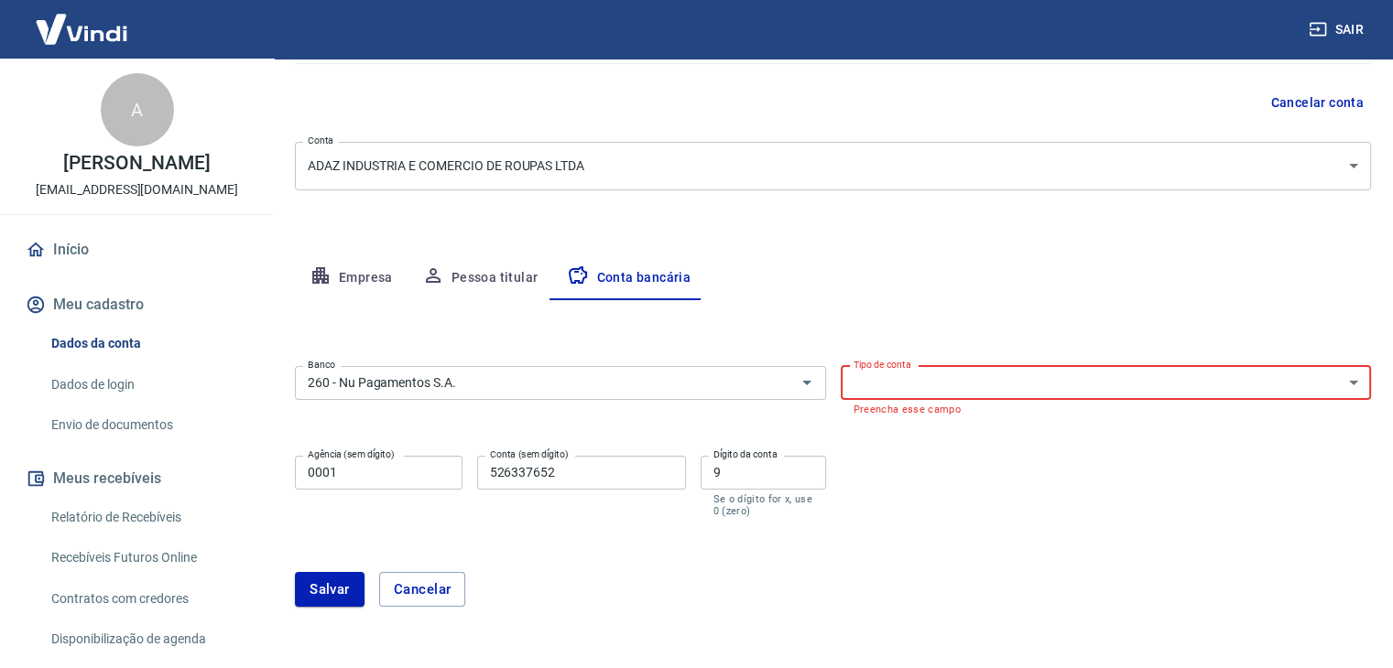
select select "1"
click at [841, 366] on select "Conta Corrente Conta Poupança" at bounding box center [1106, 383] width 531 height 34
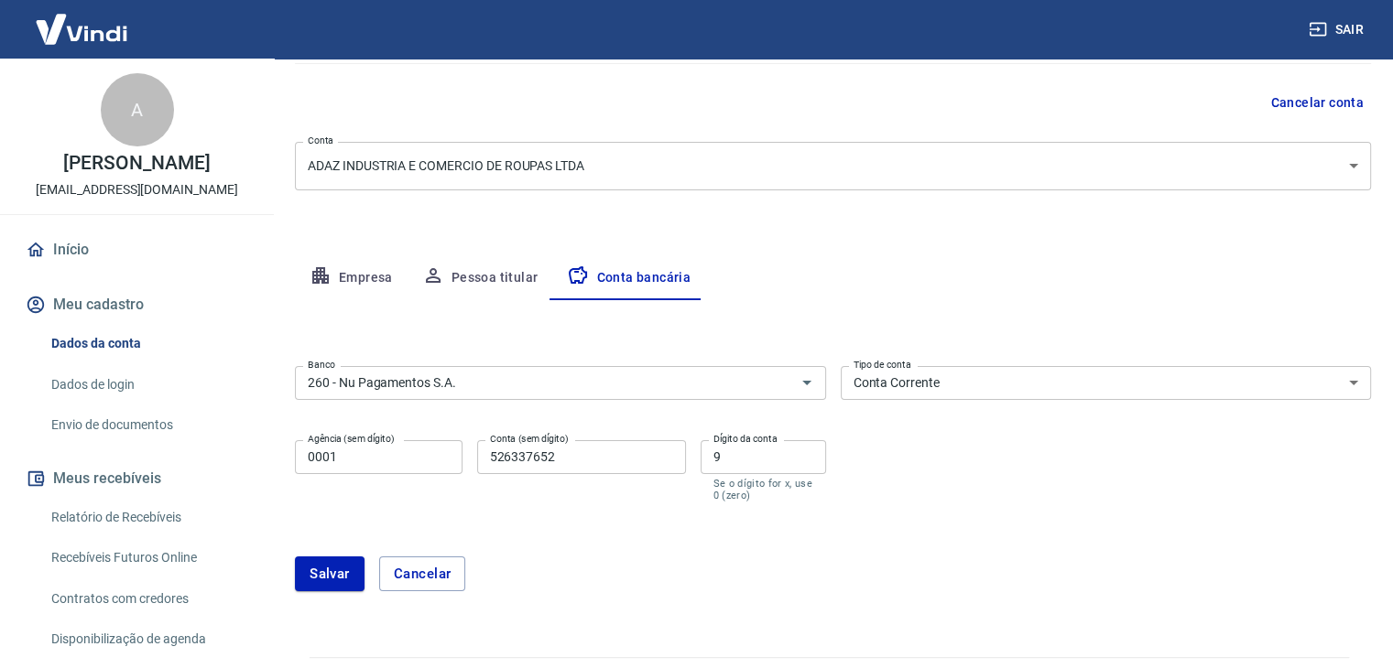
drag, startPoint x: 322, startPoint y: 570, endPoint x: 770, endPoint y: 595, distance: 448.5
click at [770, 595] on div "[PERSON_NAME]" at bounding box center [833, 574] width 1076 height 79
click at [322, 572] on button "Salvar" at bounding box center [330, 574] width 70 height 35
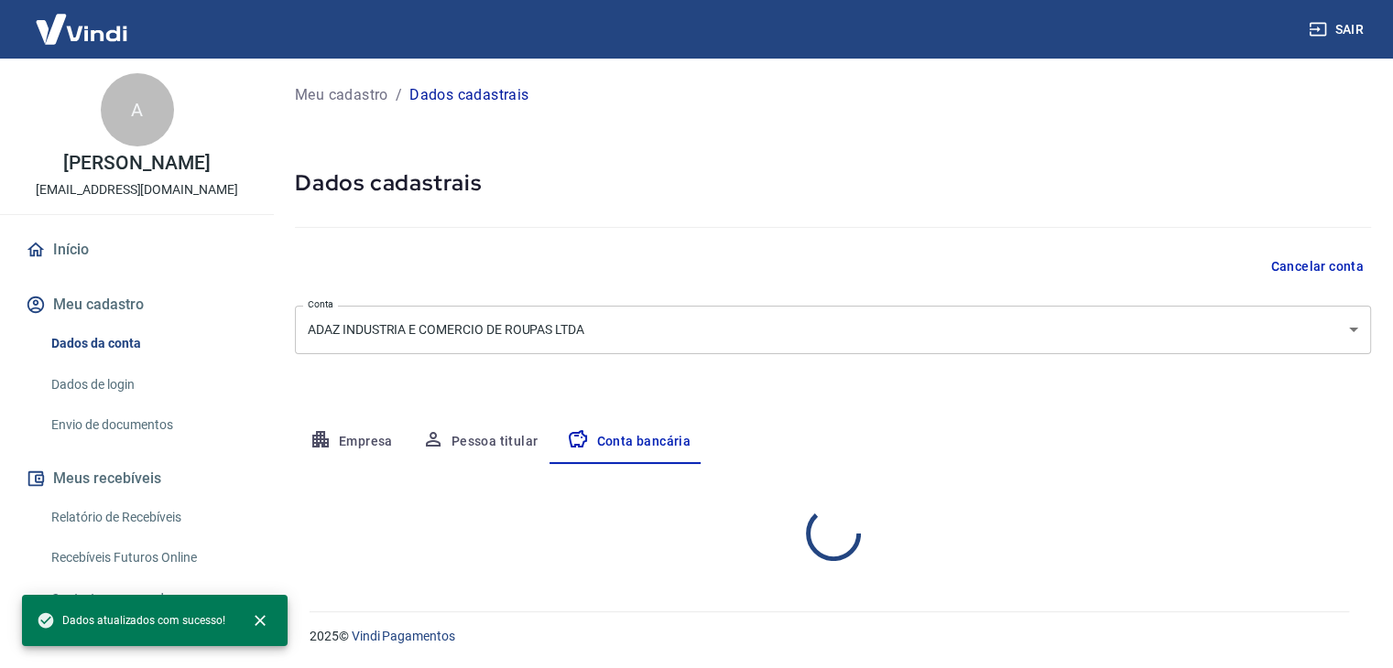
scroll to position [0, 0]
select select "1"
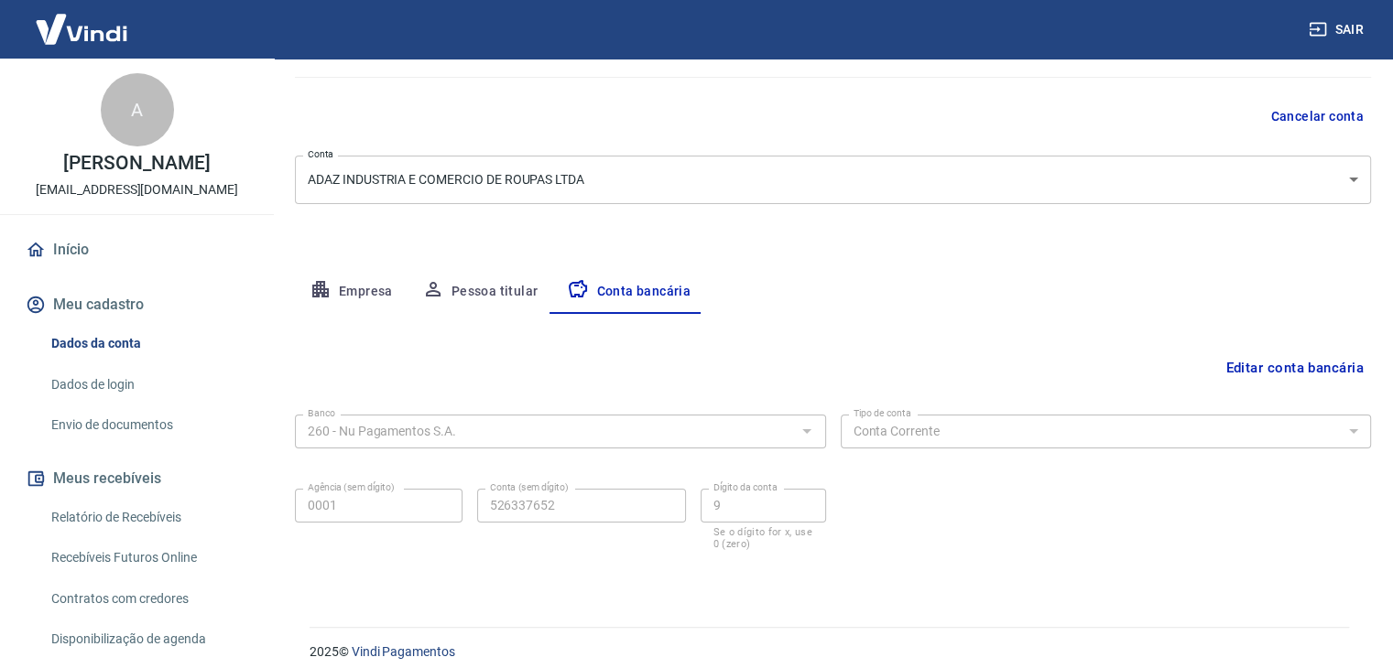
scroll to position [165, 0]
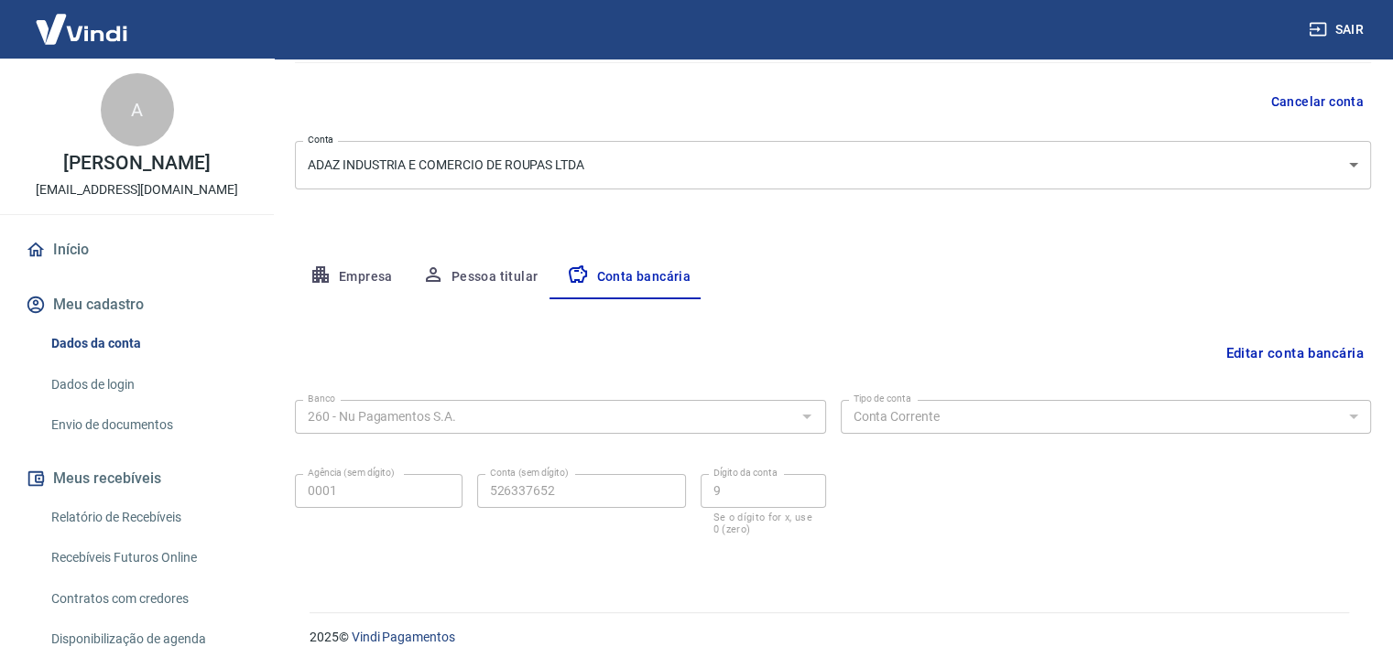
click at [462, 266] on button "Pessoa titular" at bounding box center [480, 277] width 146 height 44
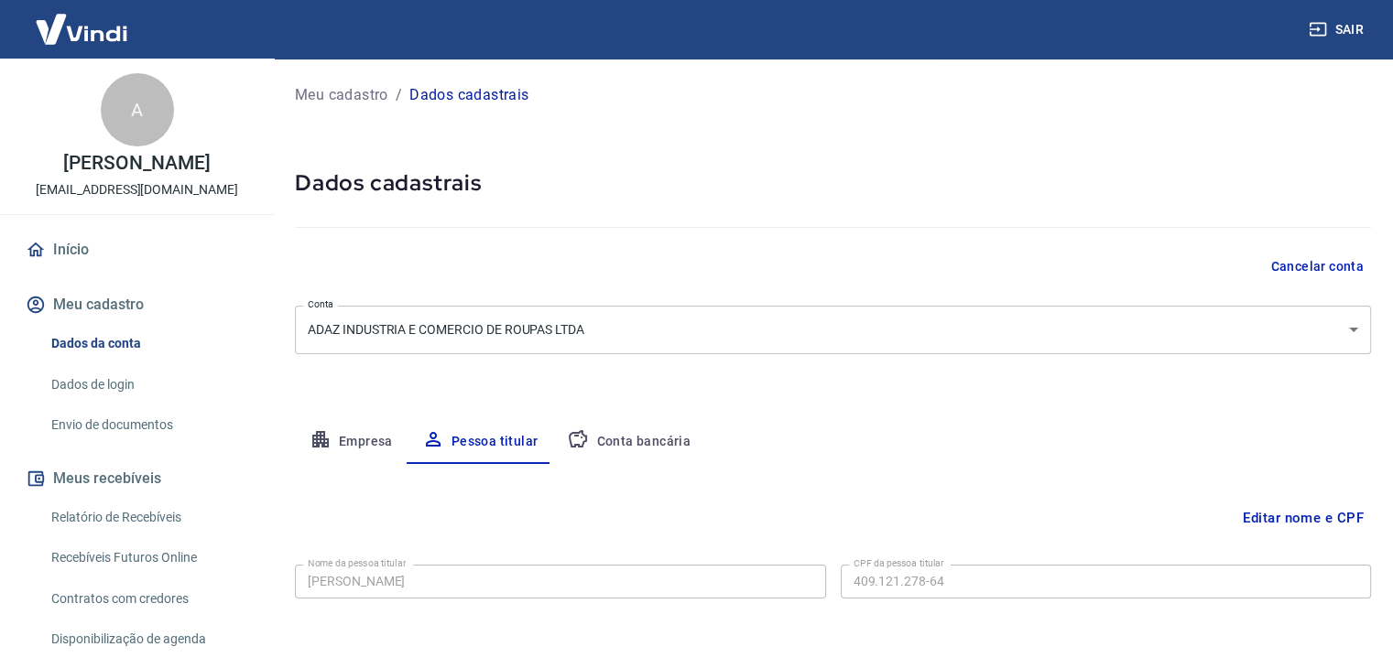
scroll to position [63, 0]
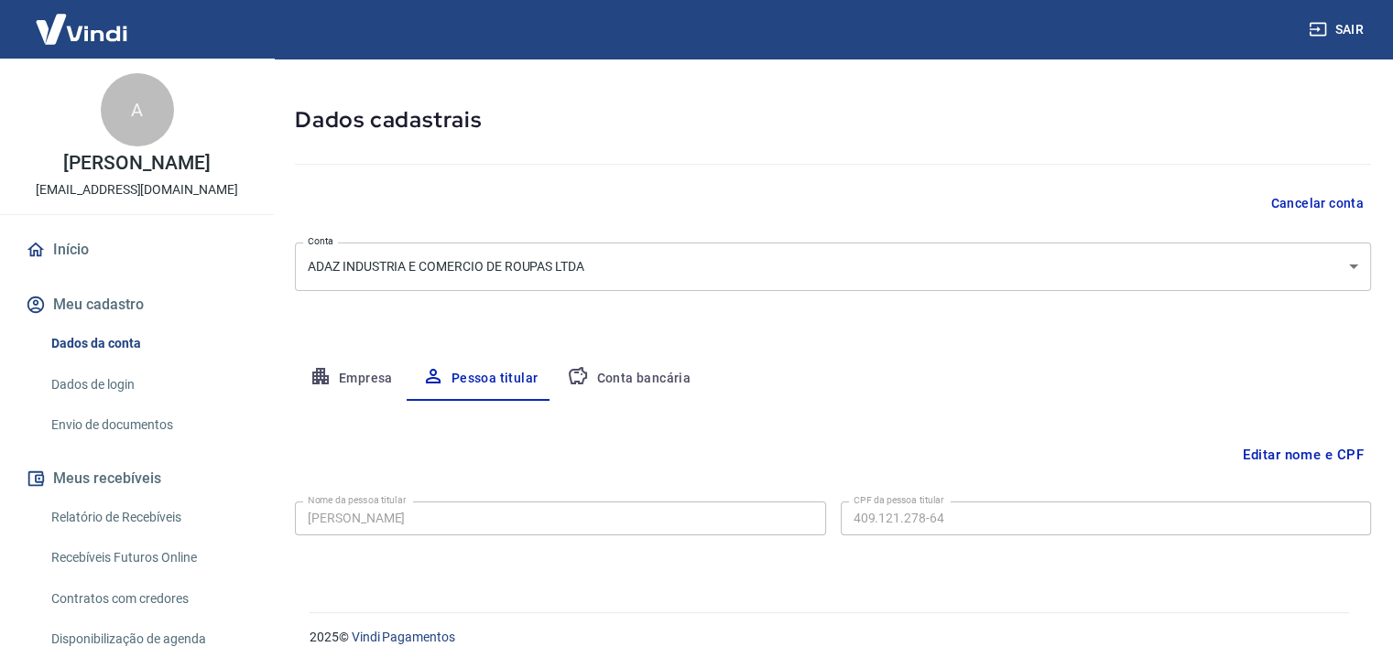
click at [359, 376] on button "Empresa" at bounding box center [351, 379] width 113 height 44
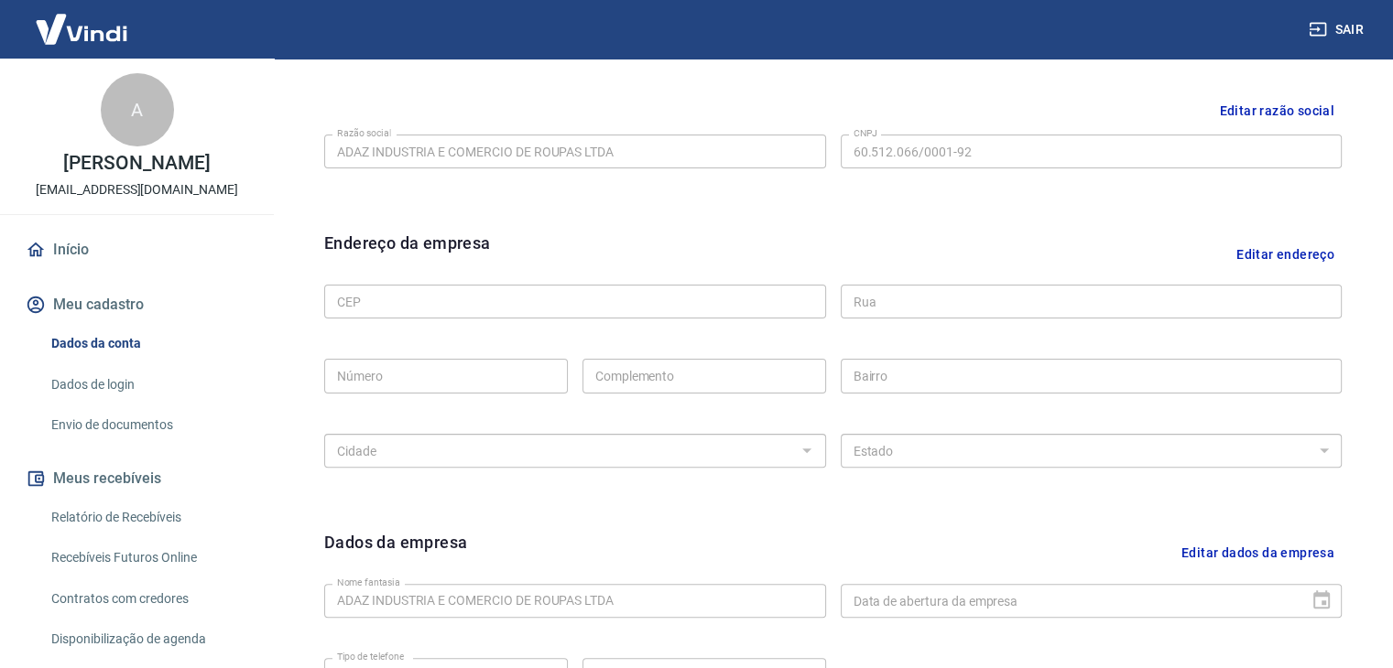
scroll to position [438, 0]
click at [1261, 254] on button "Editar endereço" at bounding box center [1285, 252] width 113 height 47
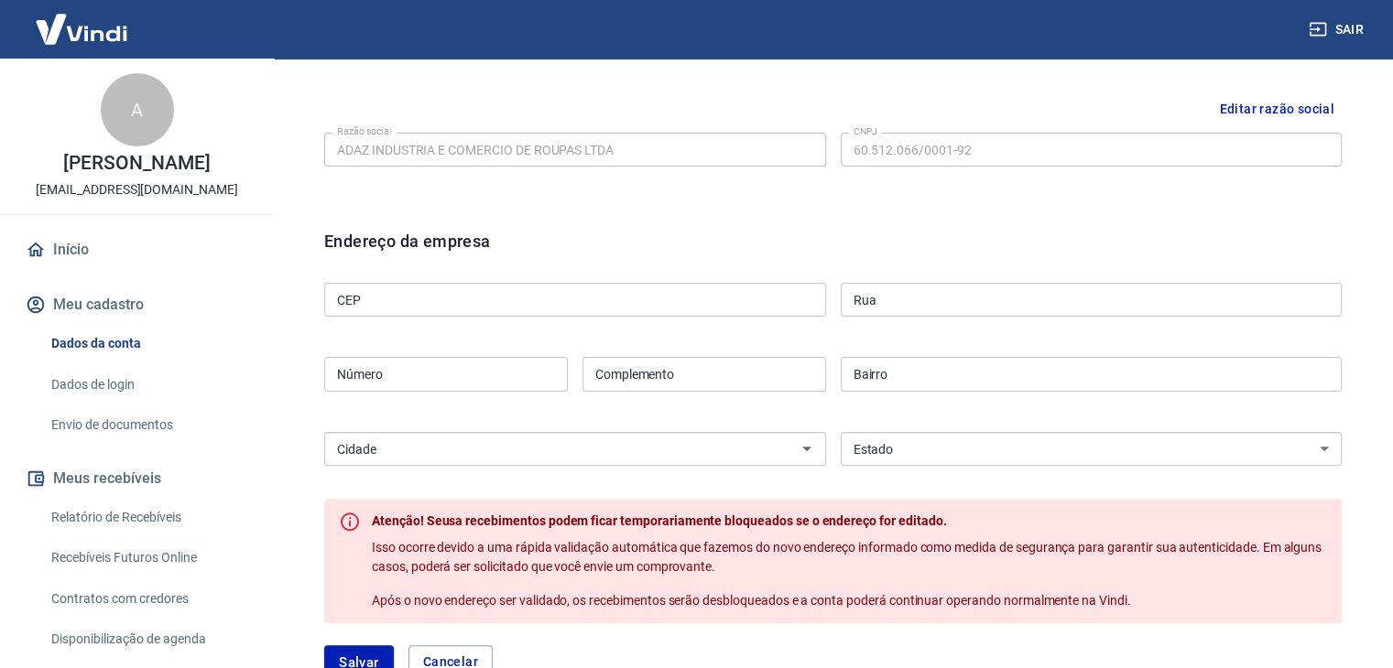
click at [594, 291] on input "CEP" at bounding box center [575, 300] width 502 height 34
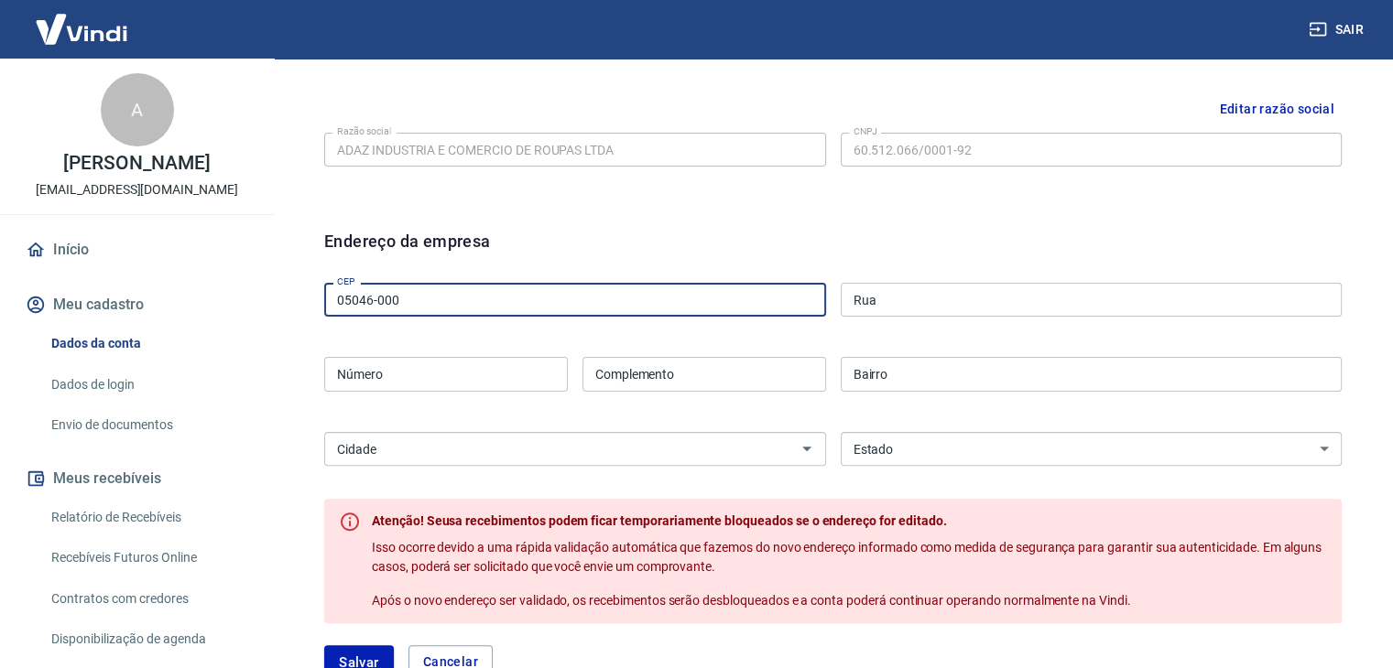
type input "05046-000"
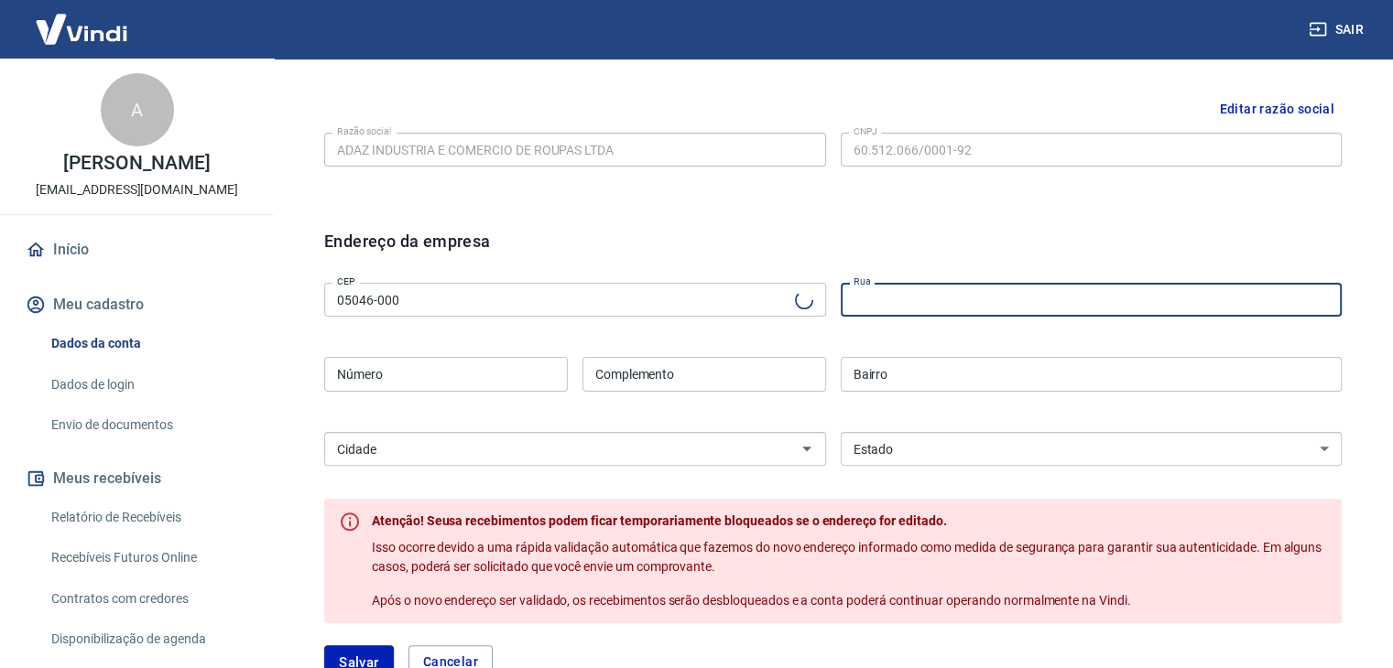
type input "Rua [PERSON_NAME]"
type input "Vila Romana"
select select "SP"
type input "[GEOGRAPHIC_DATA]"
click at [483, 377] on input "Número" at bounding box center [446, 374] width 244 height 34
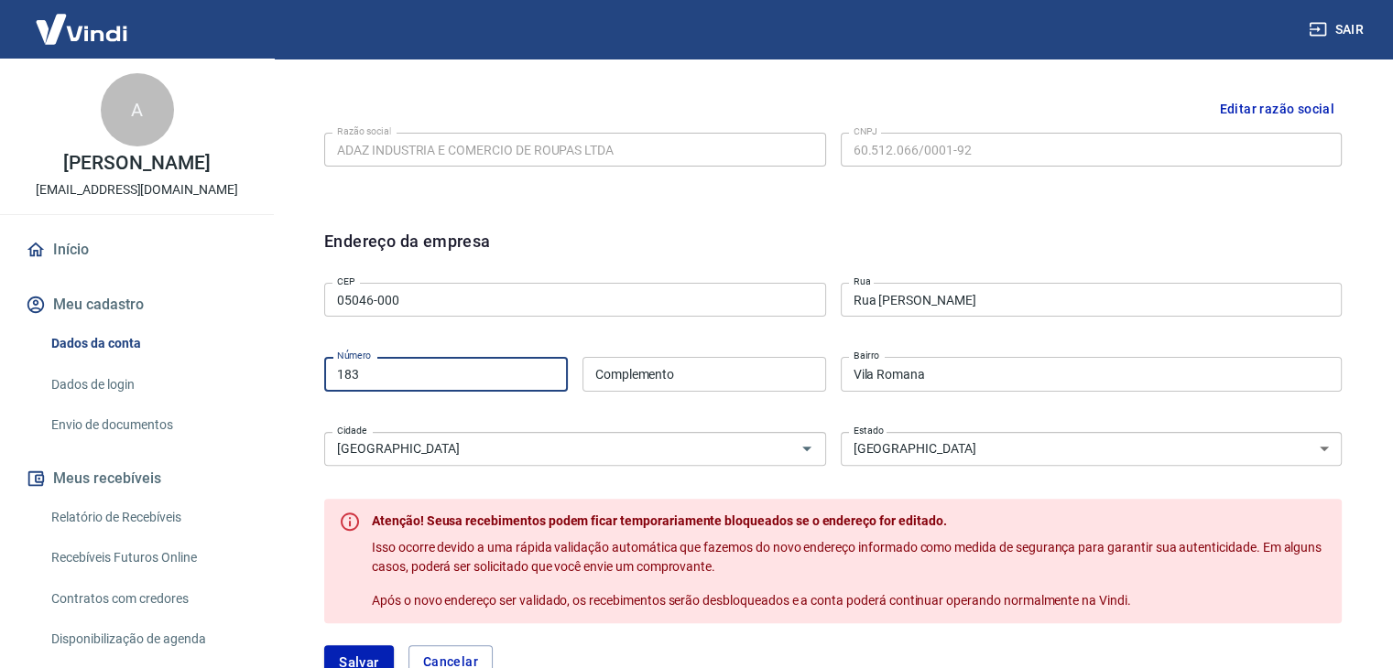
type input "183"
click at [634, 379] on input "Complemento" at bounding box center [704, 374] width 244 height 34
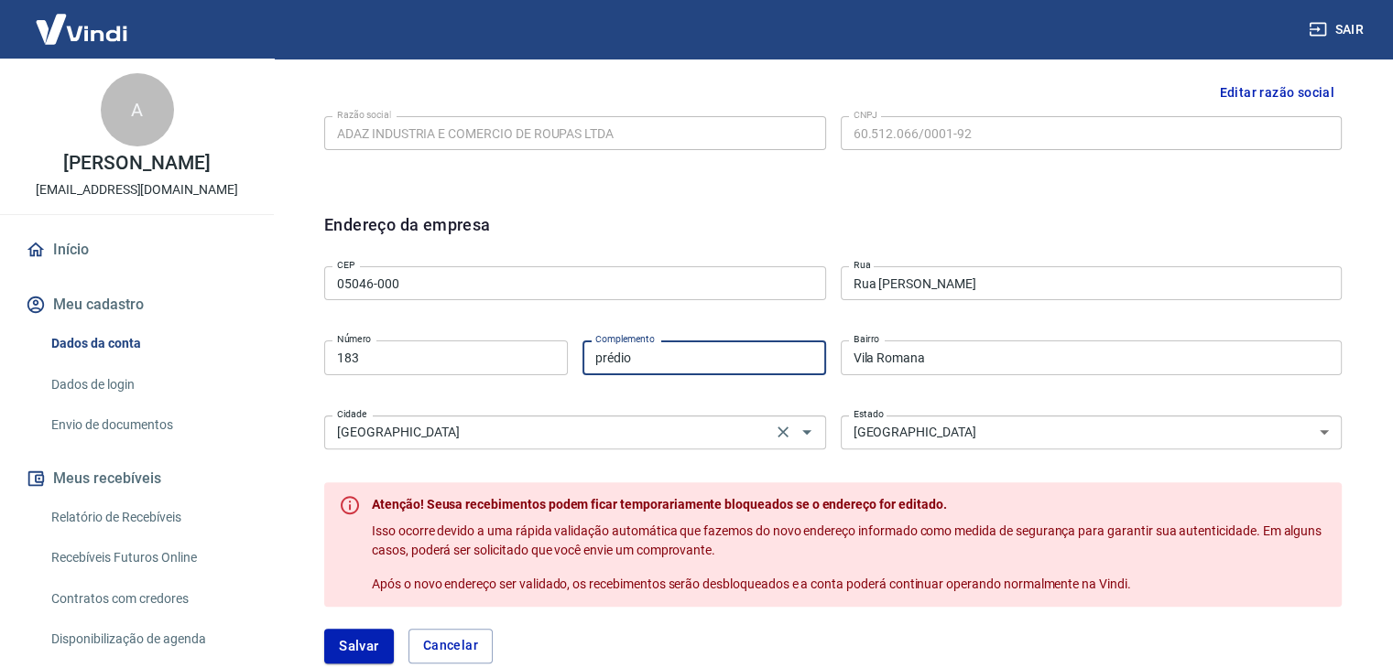
scroll to position [476, 0]
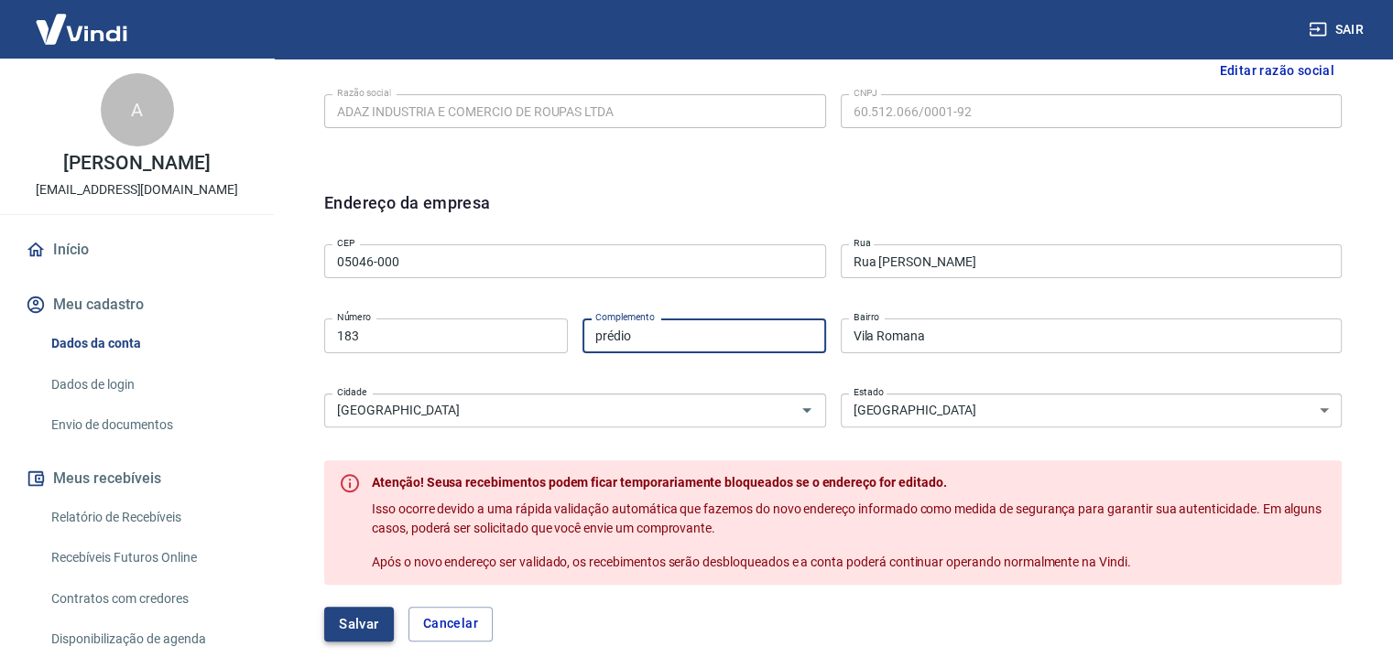
type input "prédio"
click at [362, 626] on button "Salvar" at bounding box center [359, 624] width 70 height 35
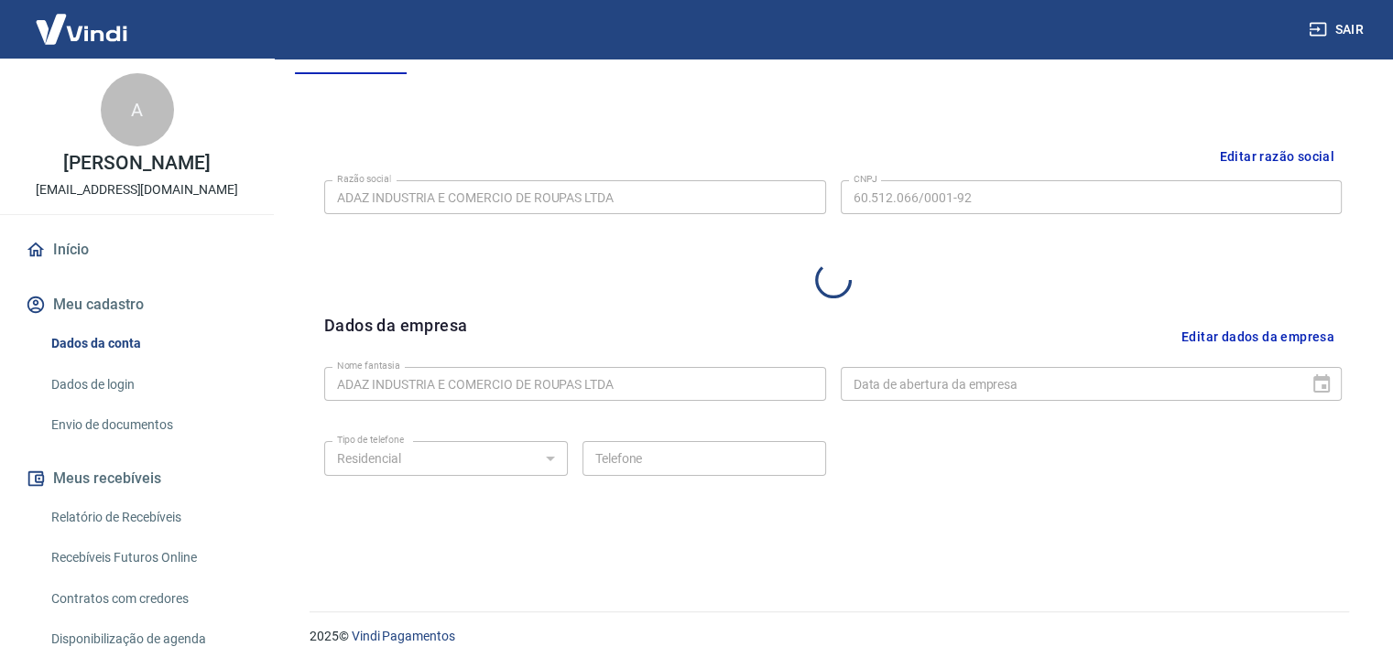
select select "SP"
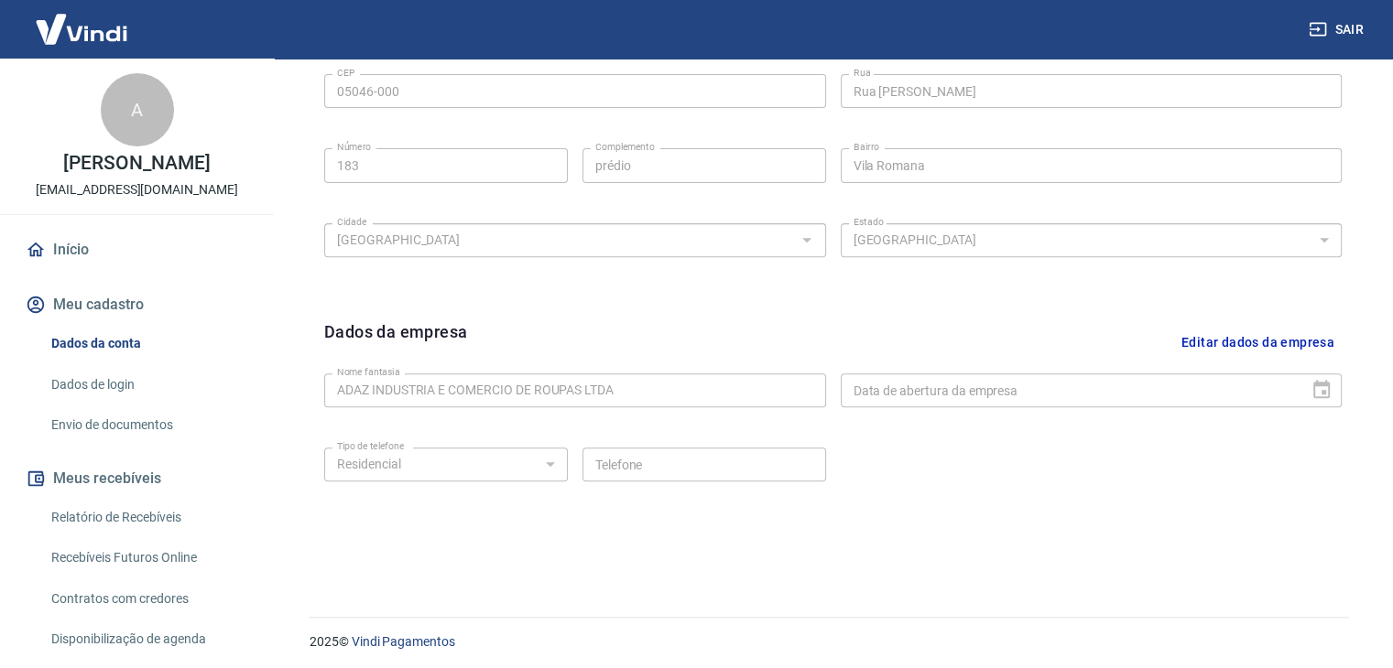
scroll to position [652, 0]
click at [1267, 341] on button "Editar dados da empresa" at bounding box center [1258, 337] width 168 height 47
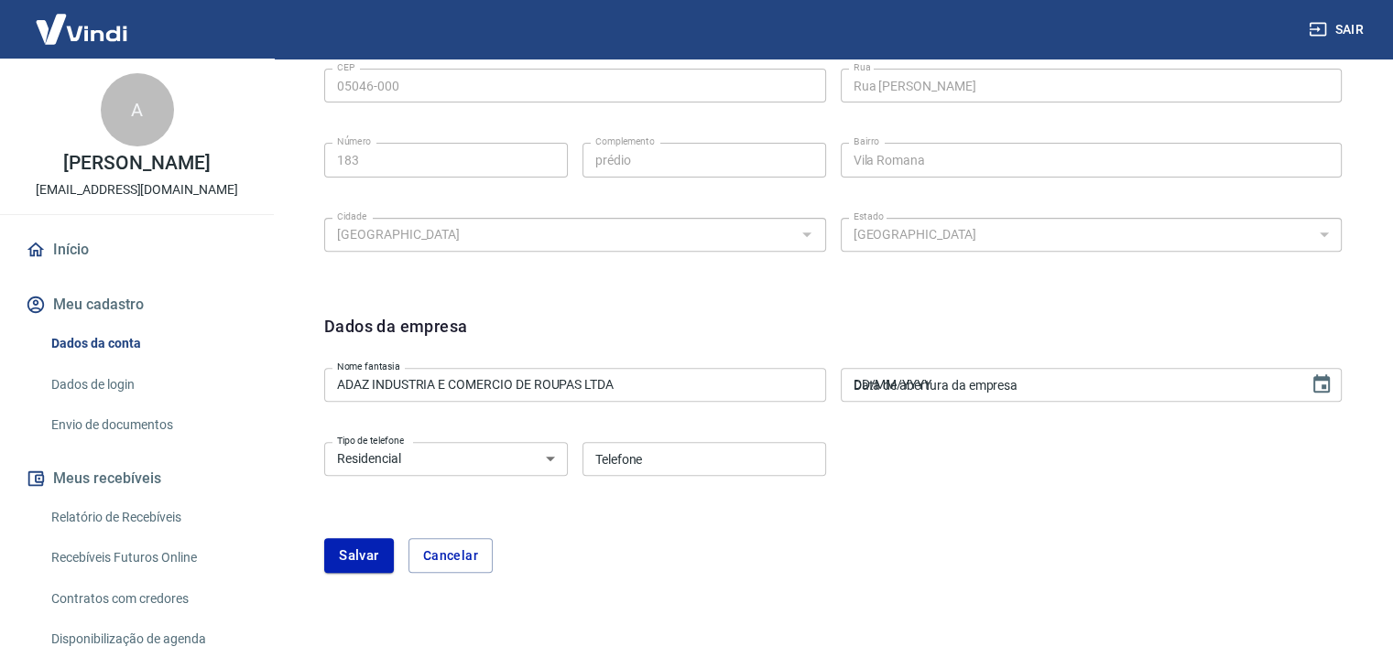
click at [1131, 377] on input "DD/MM/YYYY" at bounding box center [1069, 385] width 456 height 34
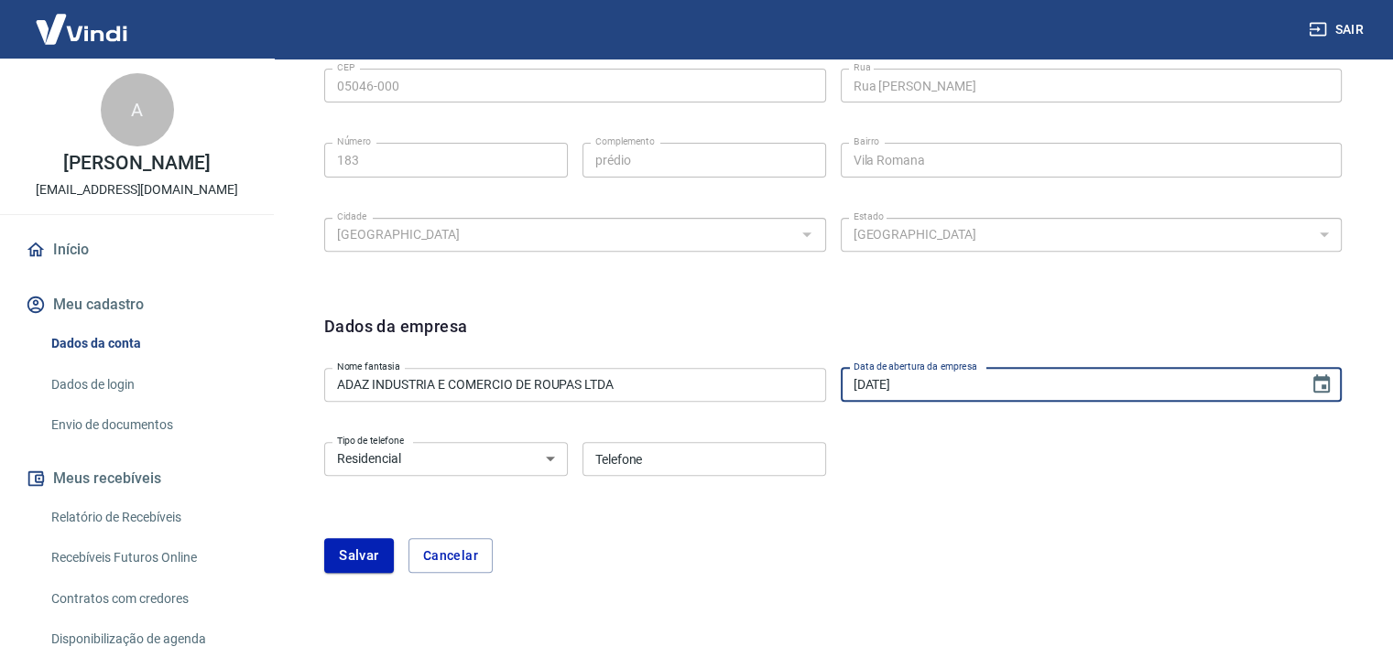
type input "[DATE]"
click at [542, 451] on select "Residencial Comercial" at bounding box center [446, 459] width 244 height 34
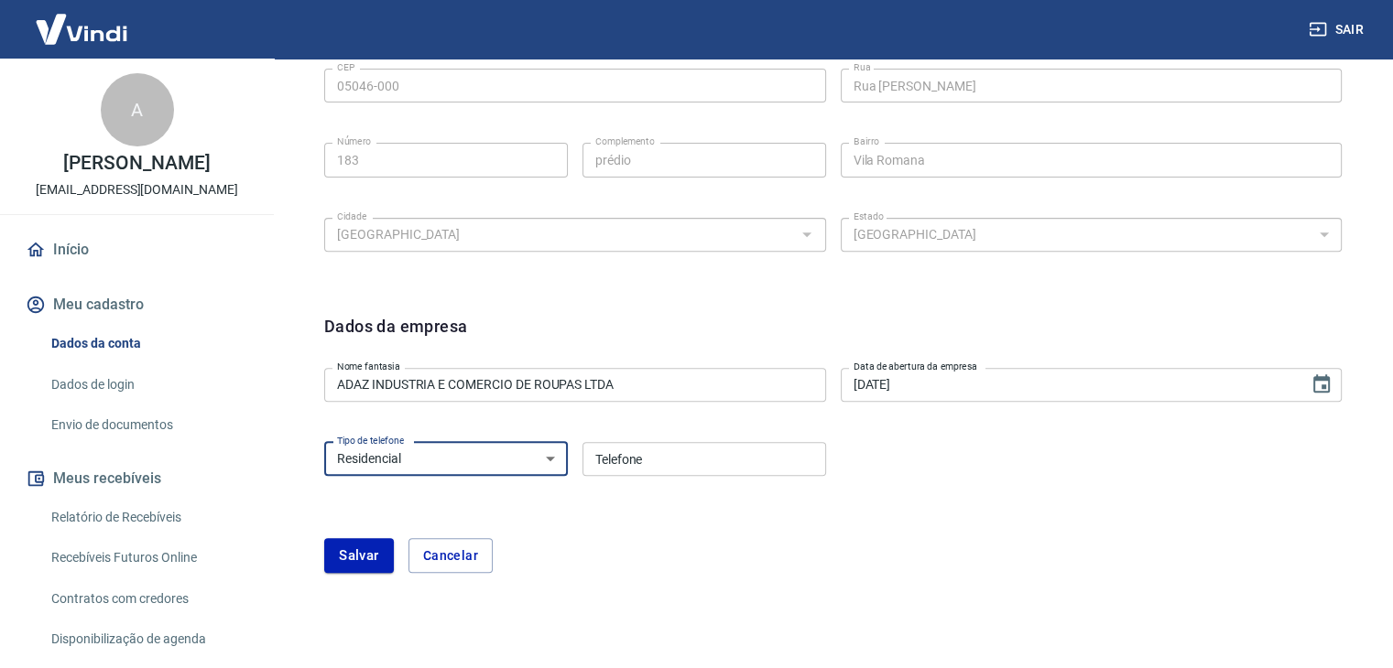
select select "business"
click at [324, 442] on select "Residencial Comercial" at bounding box center [446, 459] width 244 height 34
click at [646, 442] on input "Telefone" at bounding box center [704, 459] width 244 height 34
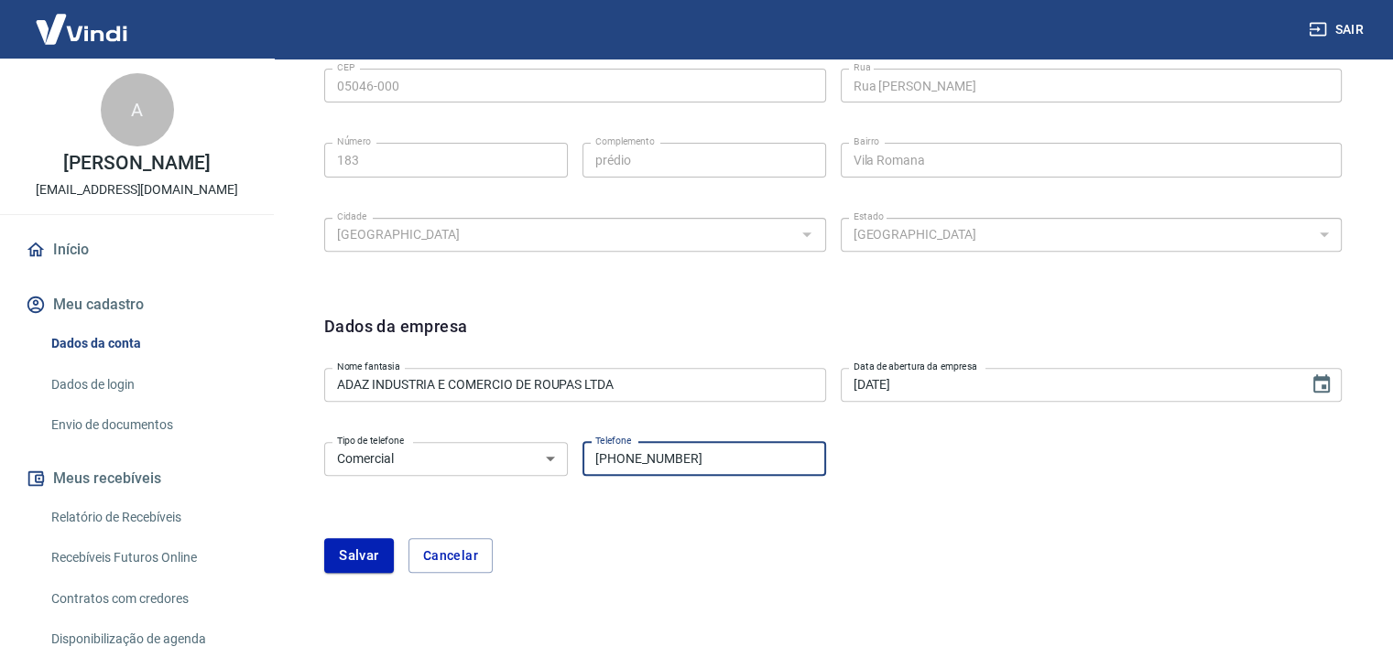
type input "[PHONE_NUMBER]"
click at [819, 515] on form "Dados da empresa Nome fantasia ADAZ INDUSTRIA E COMERCIO DE ROUPAS LTDA Nome fa…" at bounding box center [832, 443] width 1017 height 259
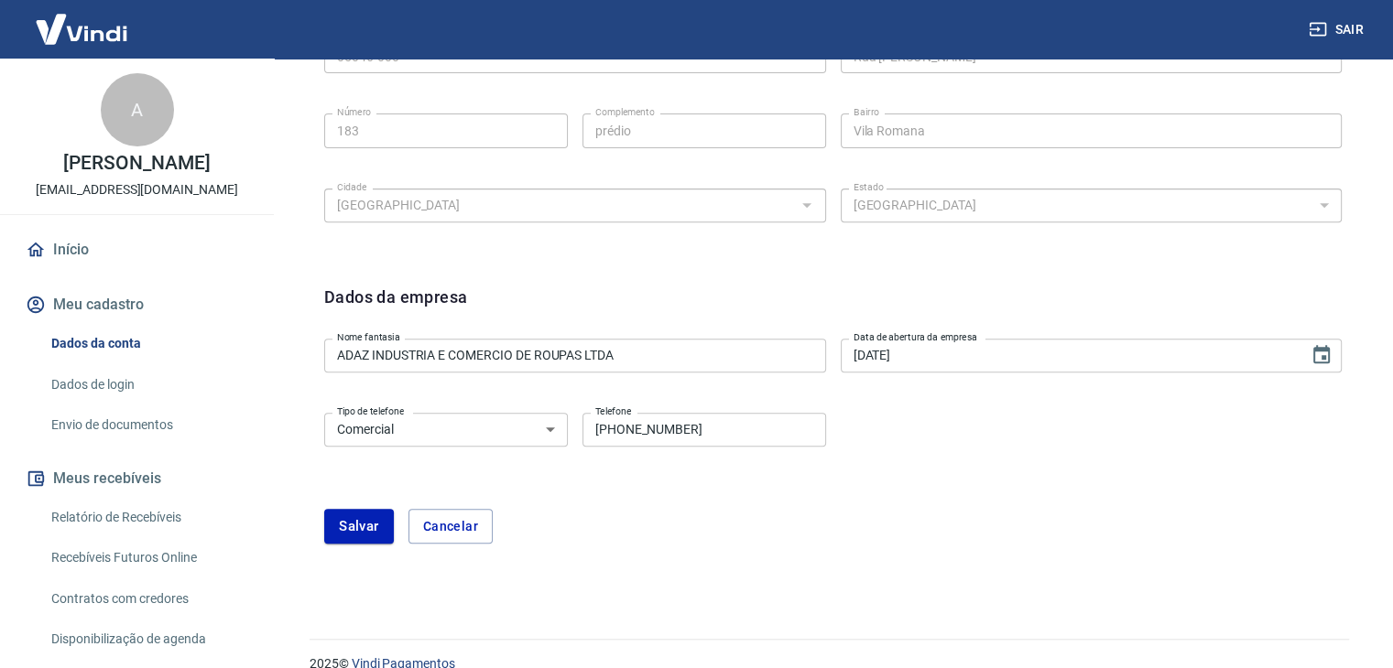
scroll to position [708, 0]
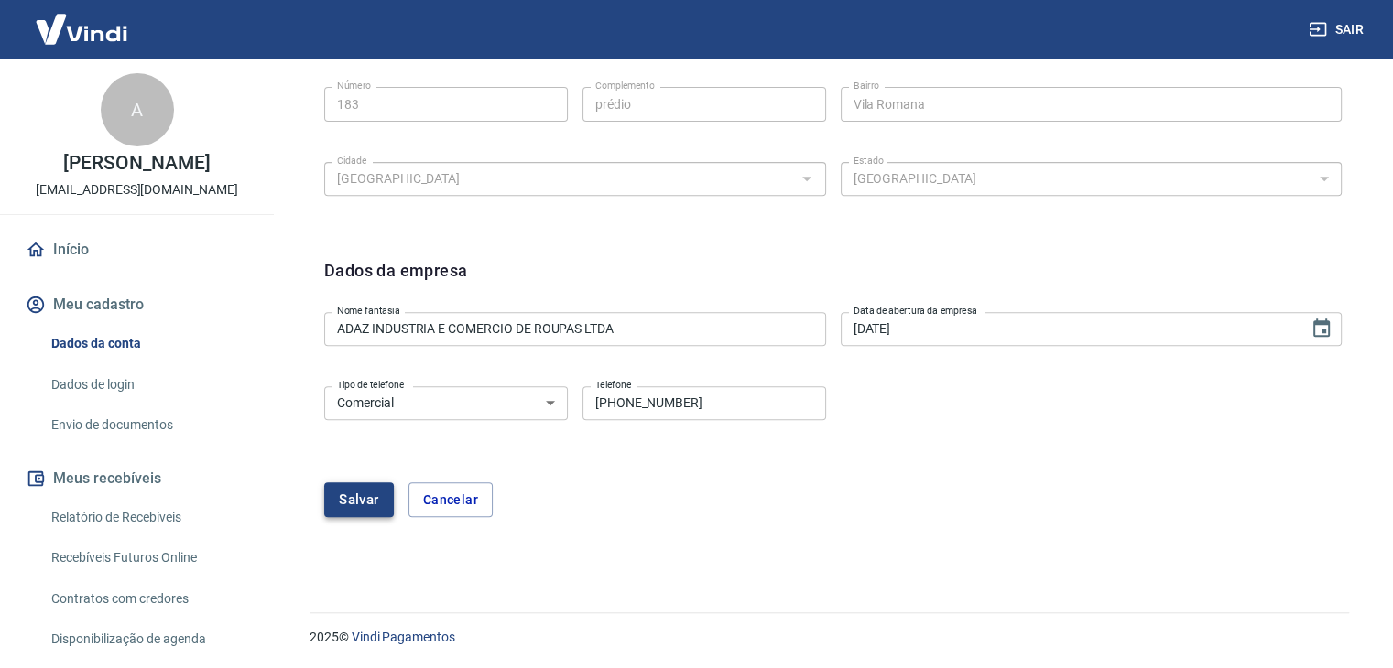
click at [362, 499] on button "Salvar" at bounding box center [359, 500] width 70 height 35
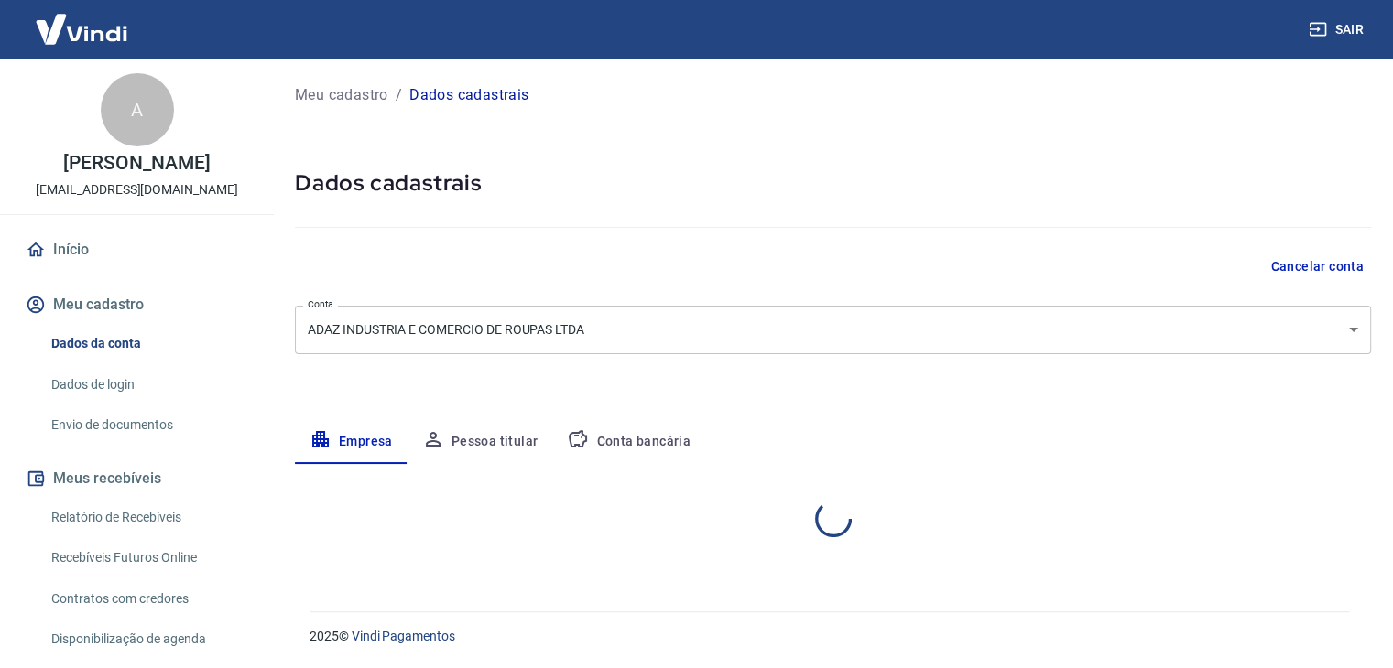
scroll to position [0, 0]
select select "SP"
select select "business"
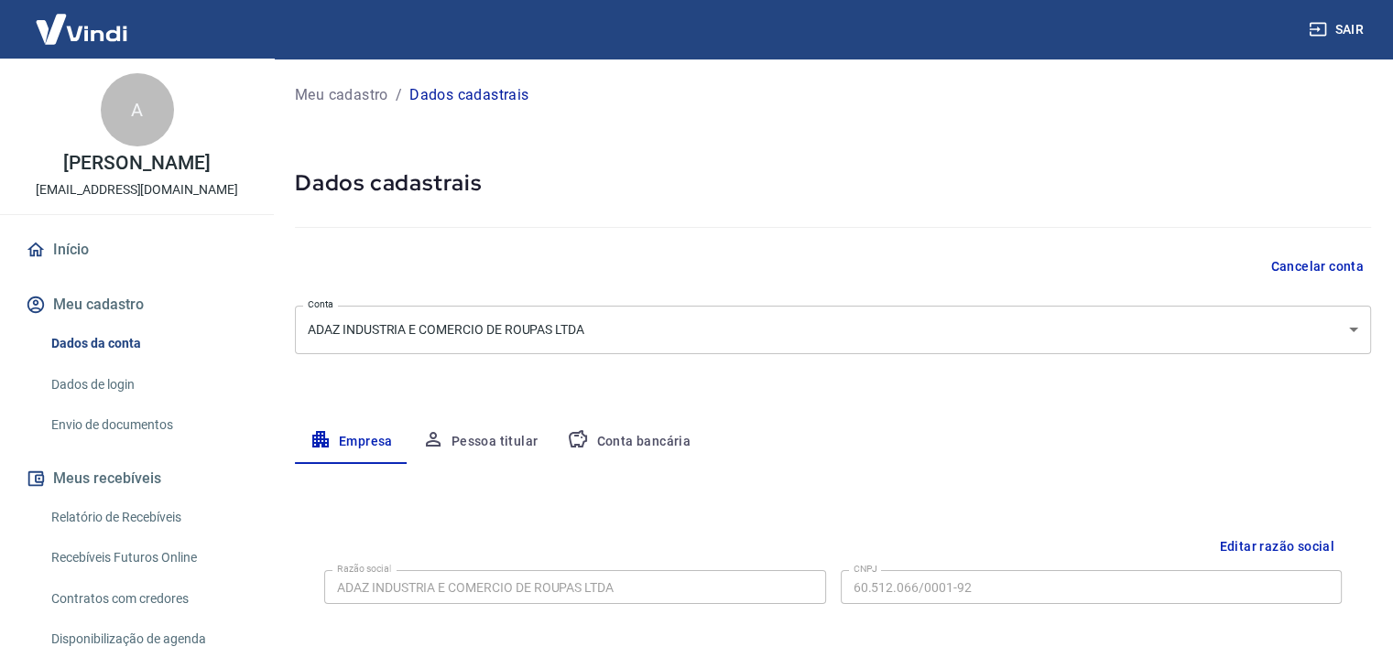
scroll to position [165, 0]
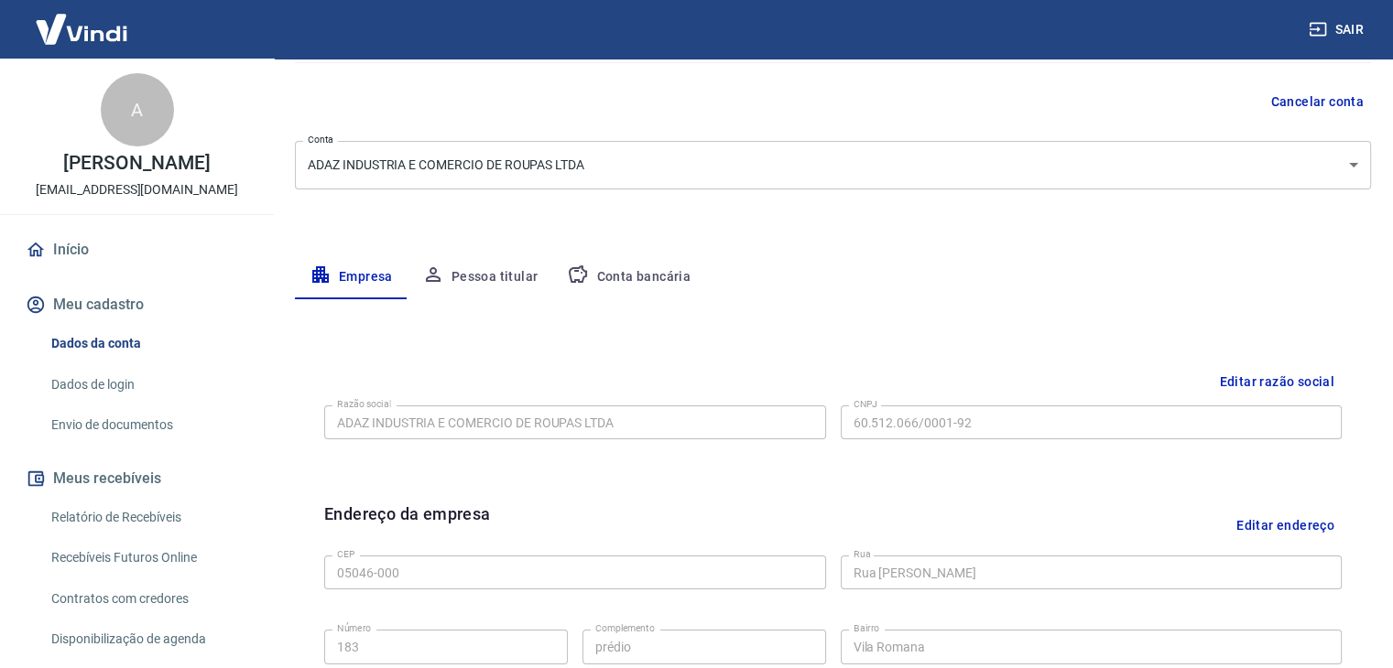
click at [488, 270] on button "Pessoa titular" at bounding box center [480, 277] width 146 height 44
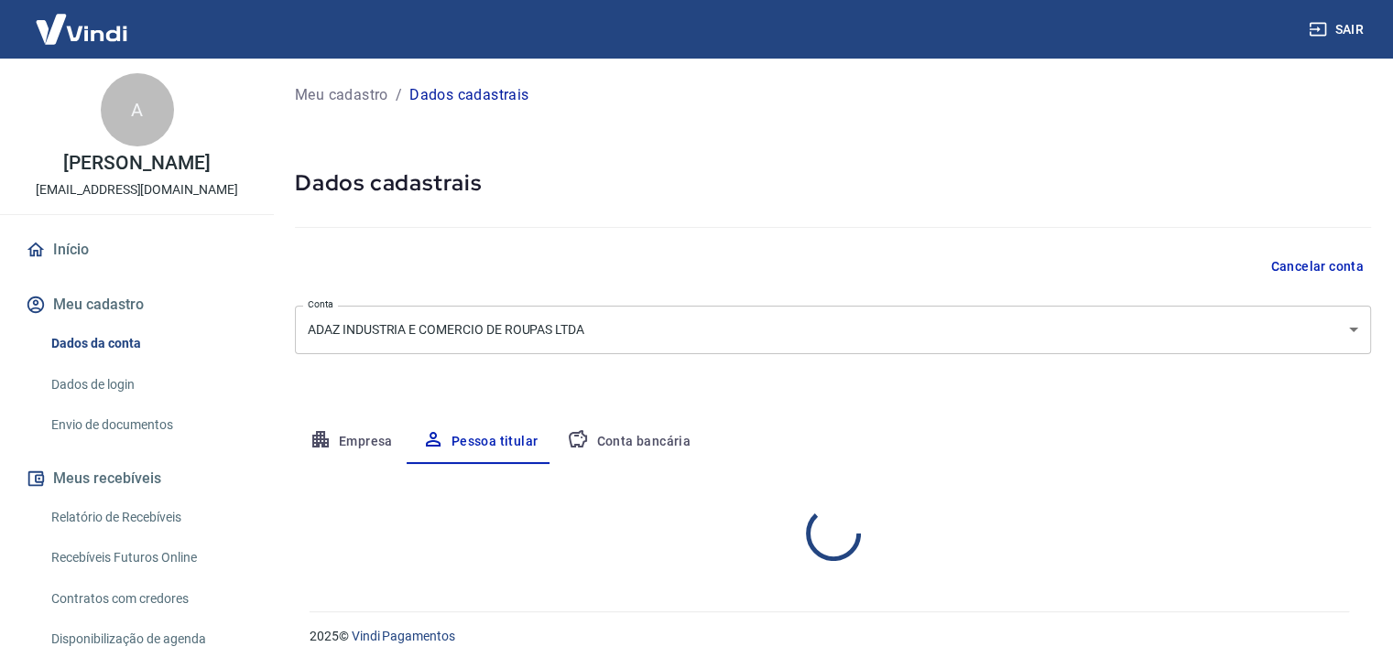
scroll to position [0, 0]
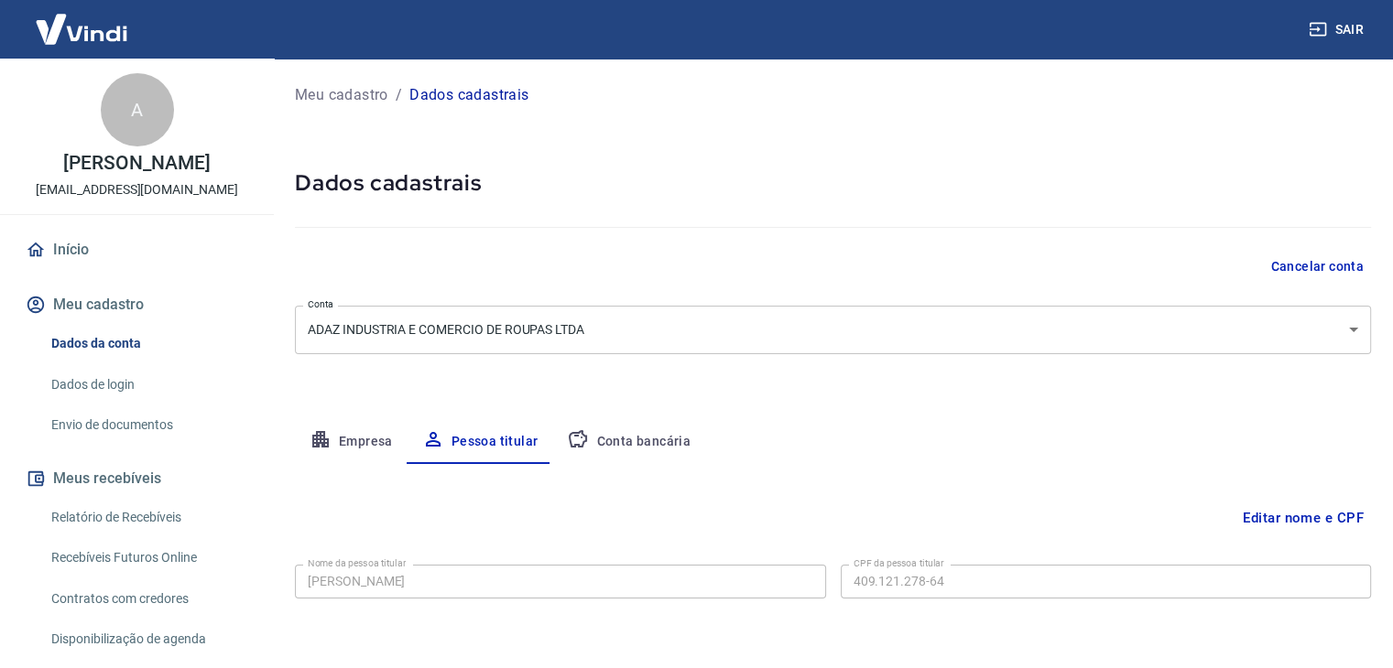
click at [634, 448] on button "Conta bancária" at bounding box center [628, 442] width 153 height 44
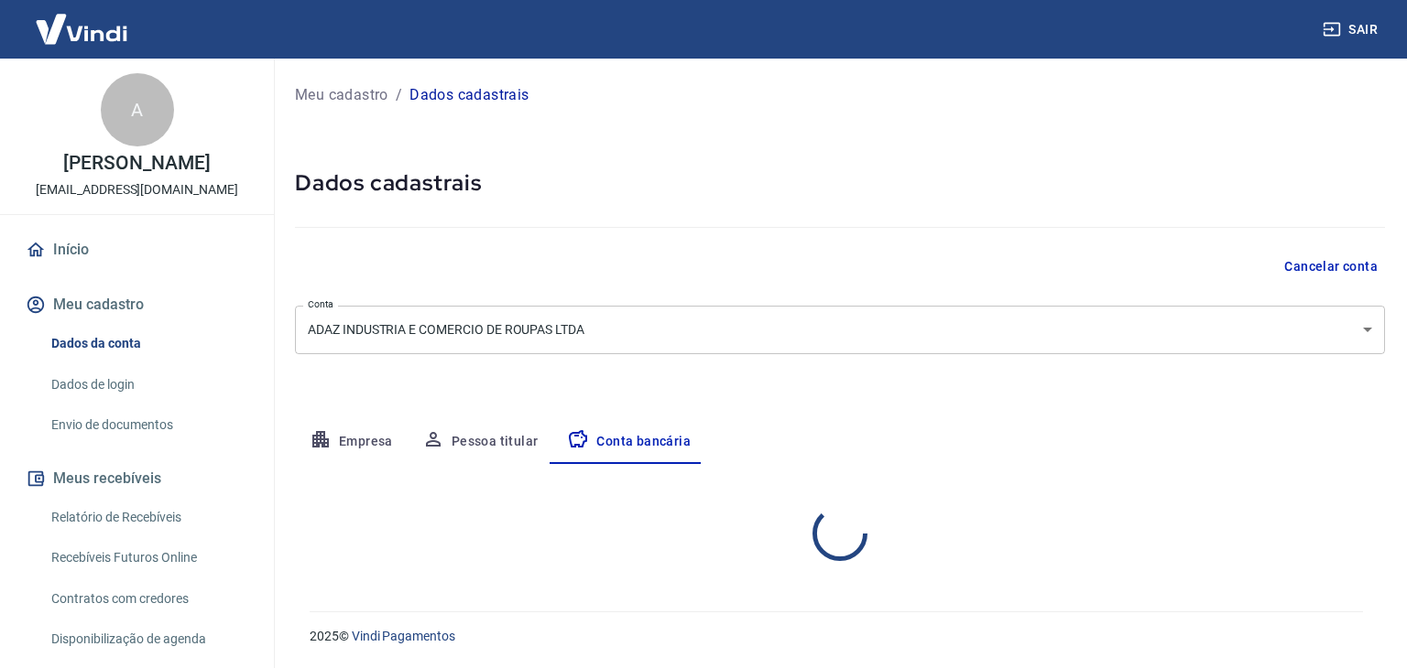
select select "1"
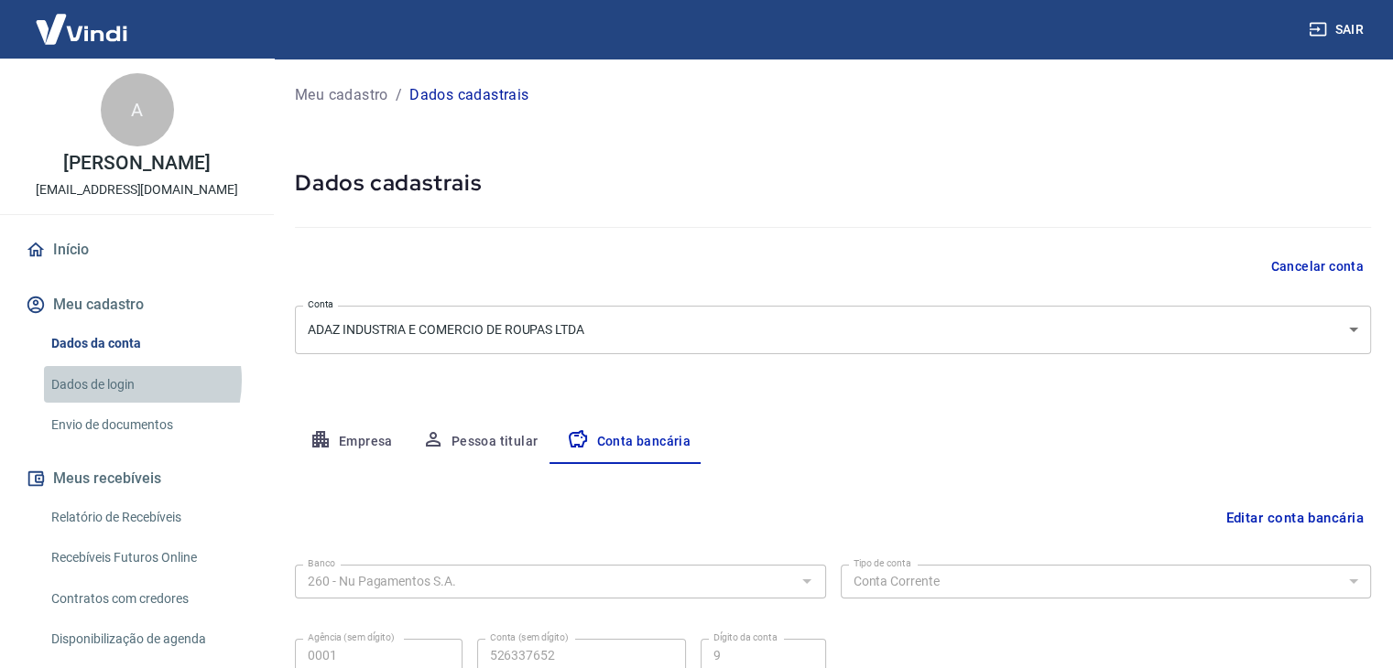
click at [119, 380] on link "Dados de login" at bounding box center [148, 385] width 208 height 38
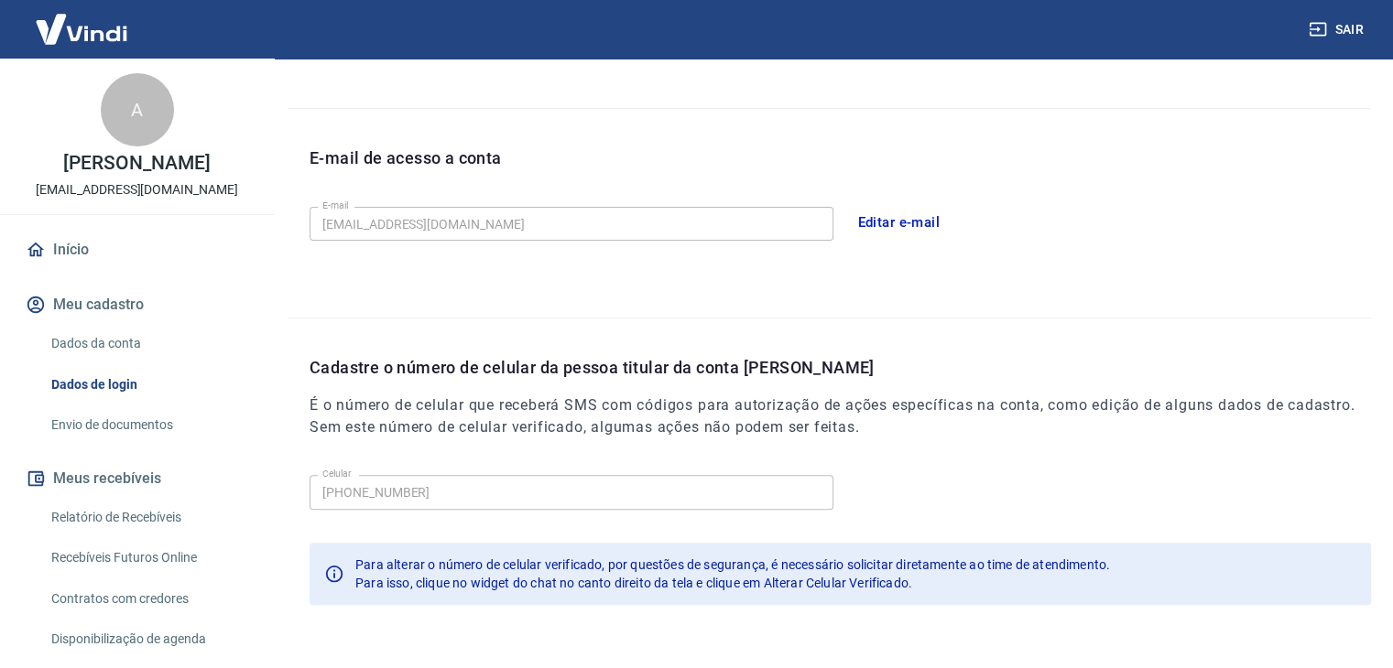
scroll to position [444, 0]
click at [134, 422] on link "Envio de documentos" at bounding box center [148, 426] width 208 height 38
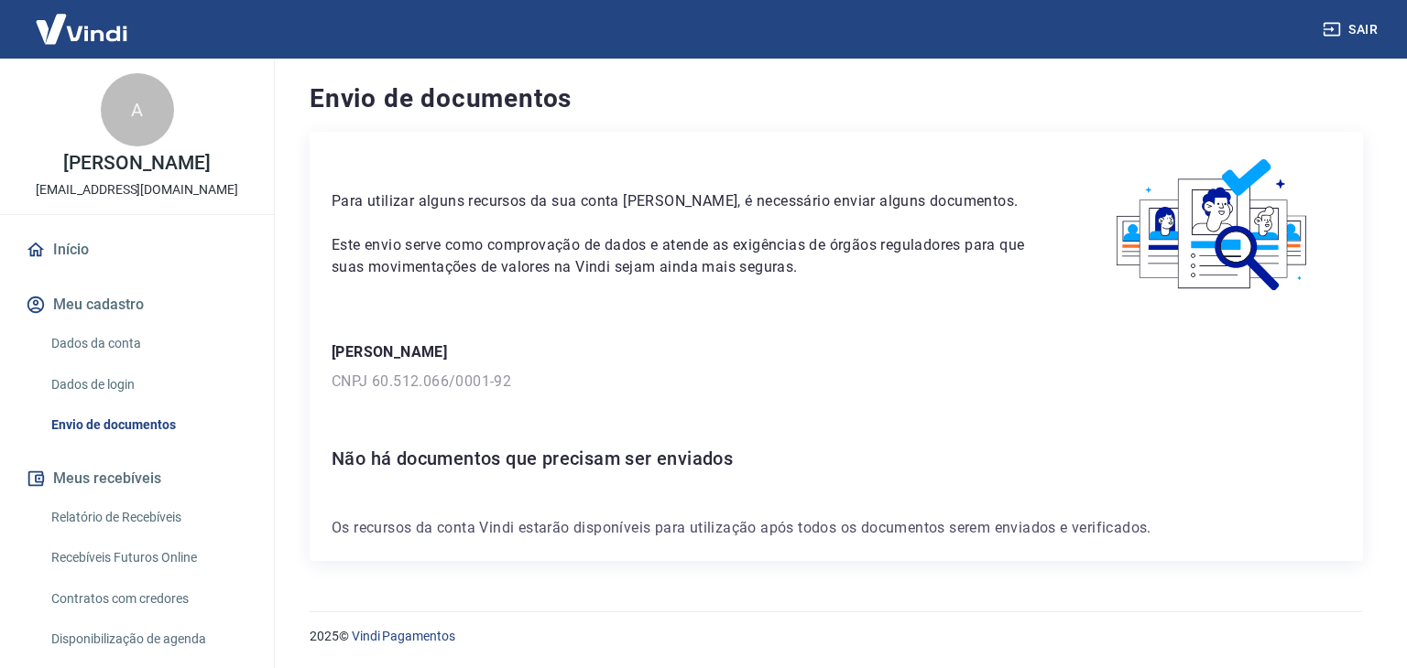
click at [69, 248] on link "Início" at bounding box center [137, 250] width 230 height 40
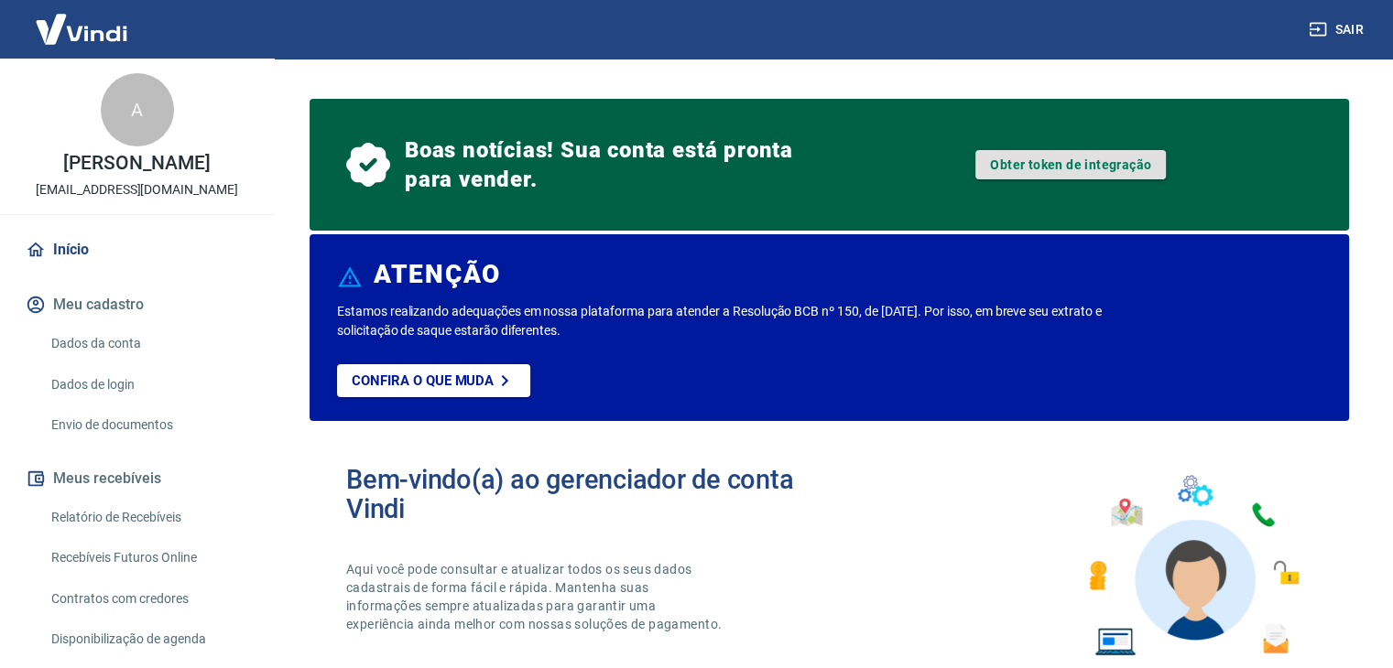
click at [1022, 163] on link "Obter token de integração" at bounding box center [1070, 164] width 190 height 29
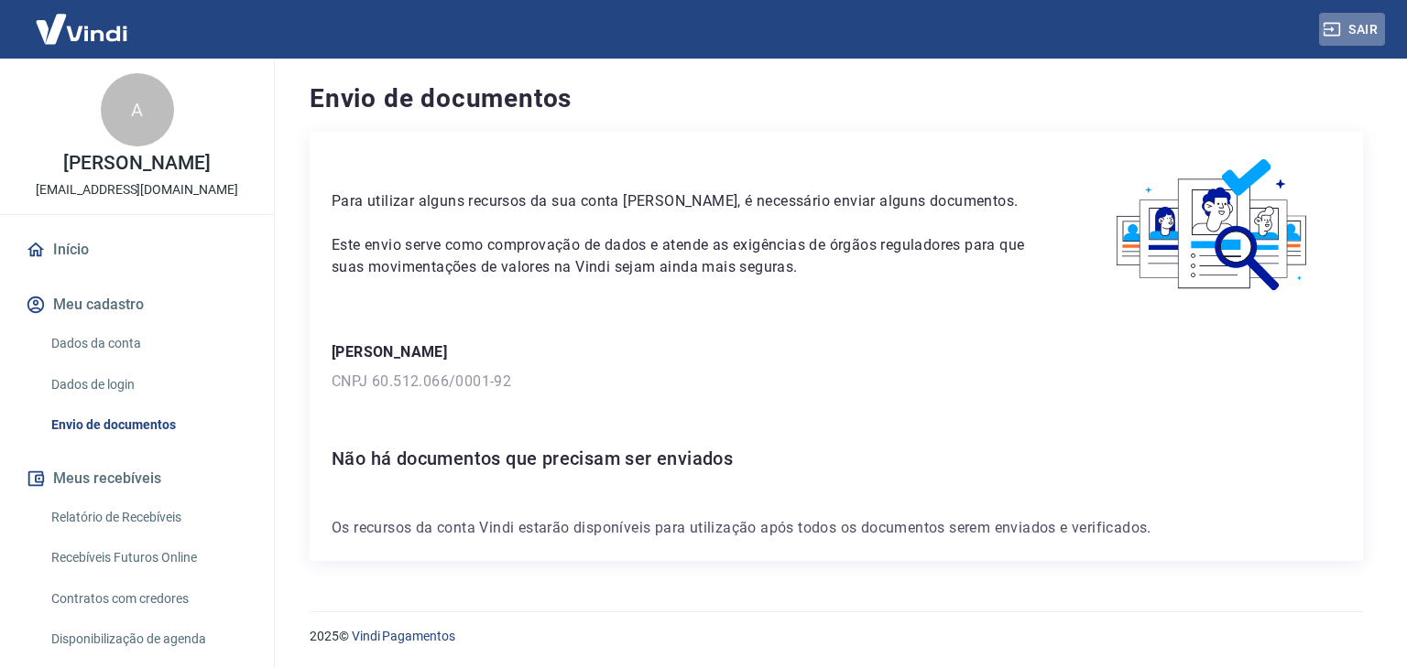
click at [1331, 37] on icon "button" at bounding box center [1331, 29] width 18 height 18
